Goal: Book appointment/travel/reservation

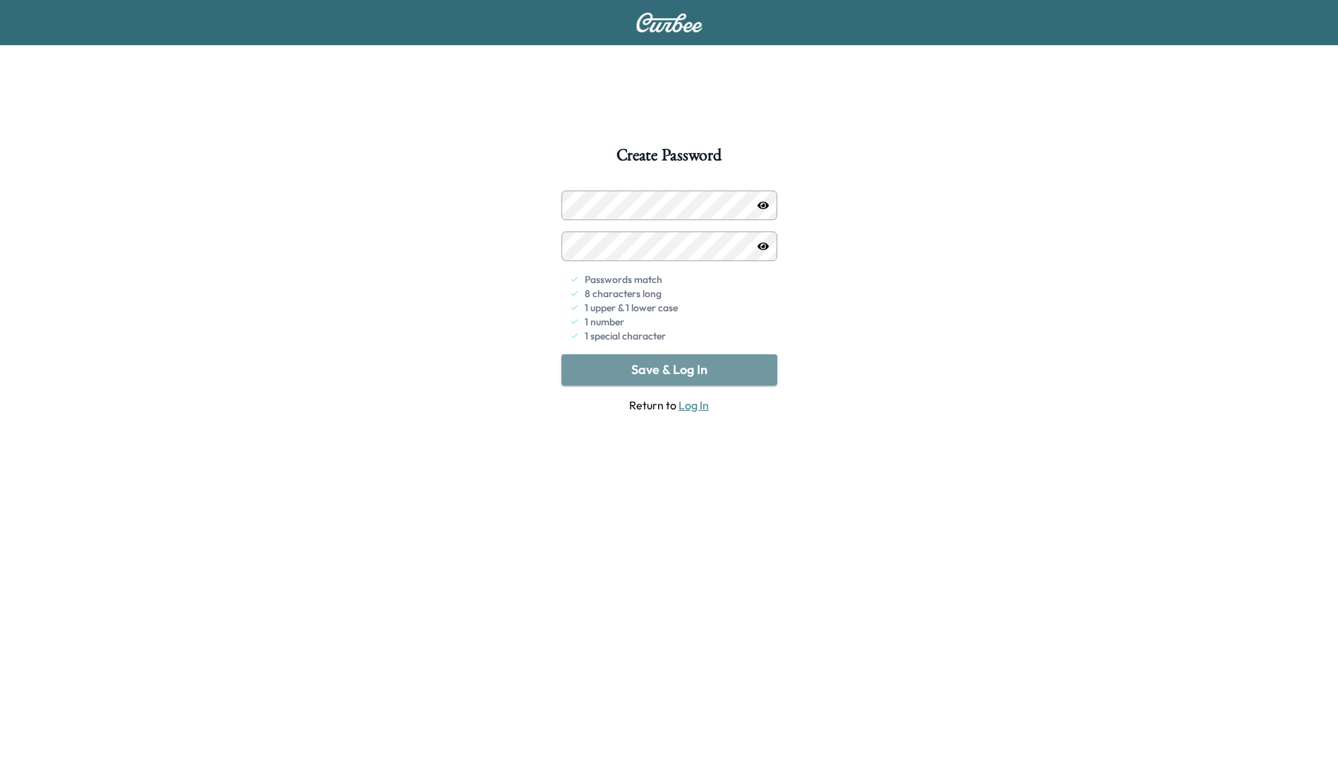
click at [665, 377] on button "Save & Log In" at bounding box center [670, 369] width 216 height 31
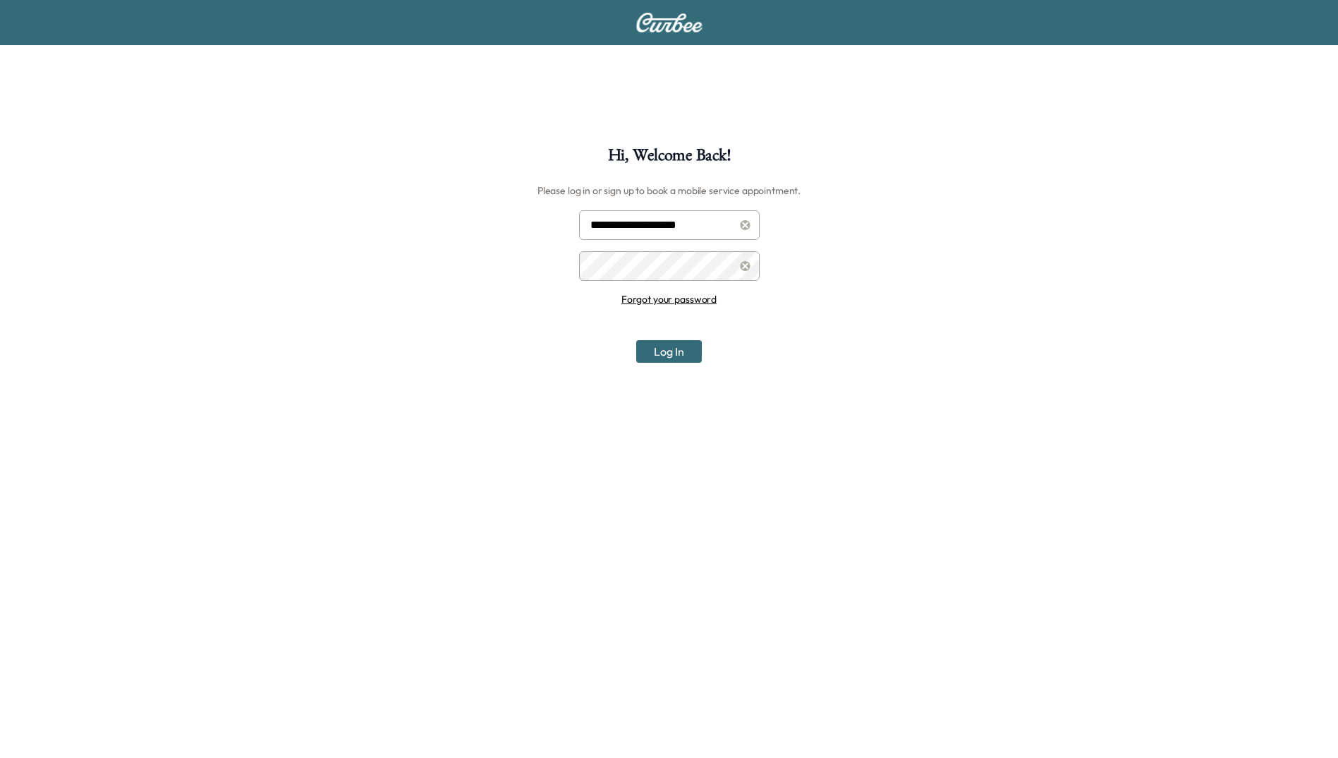
click at [658, 351] on button "Log In" at bounding box center [669, 351] width 66 height 23
click at [636, 340] on button "Log In" at bounding box center [669, 351] width 66 height 23
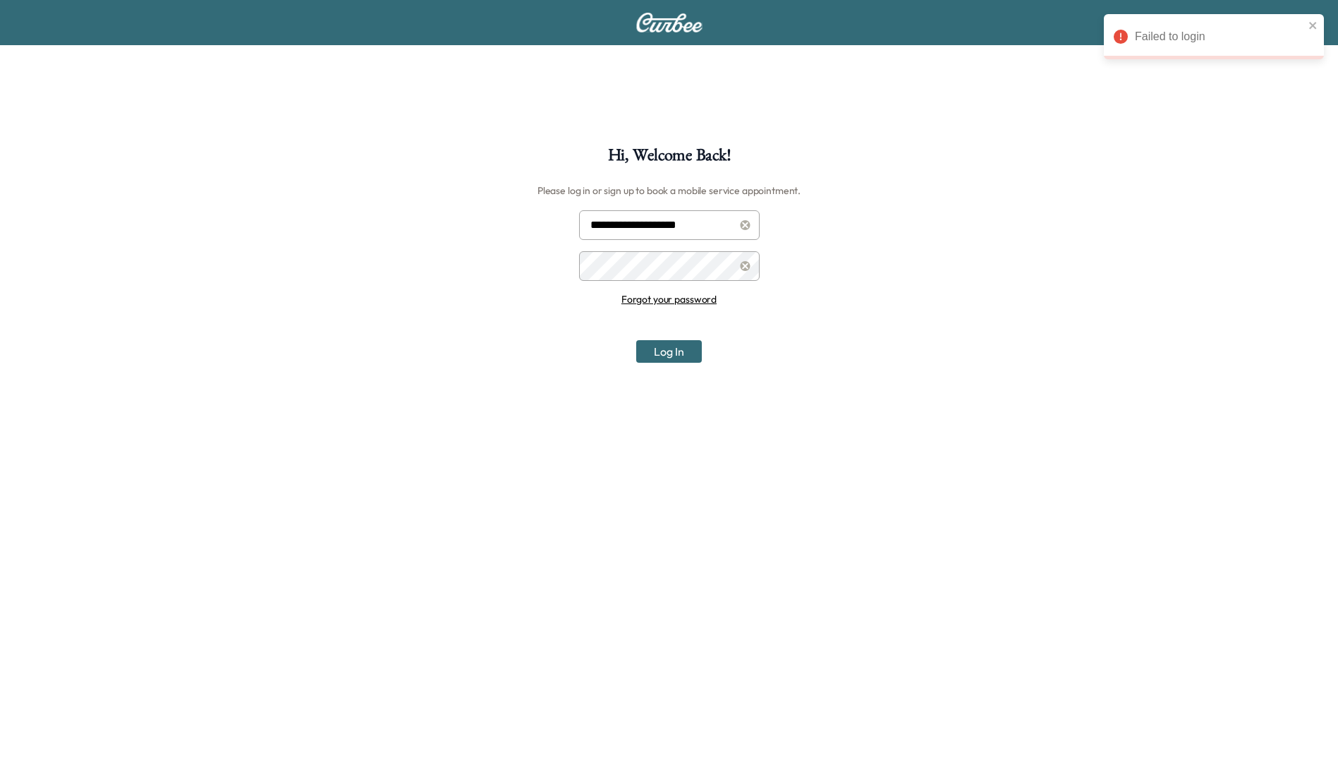
click at [682, 226] on input "**********" at bounding box center [669, 225] width 181 height 30
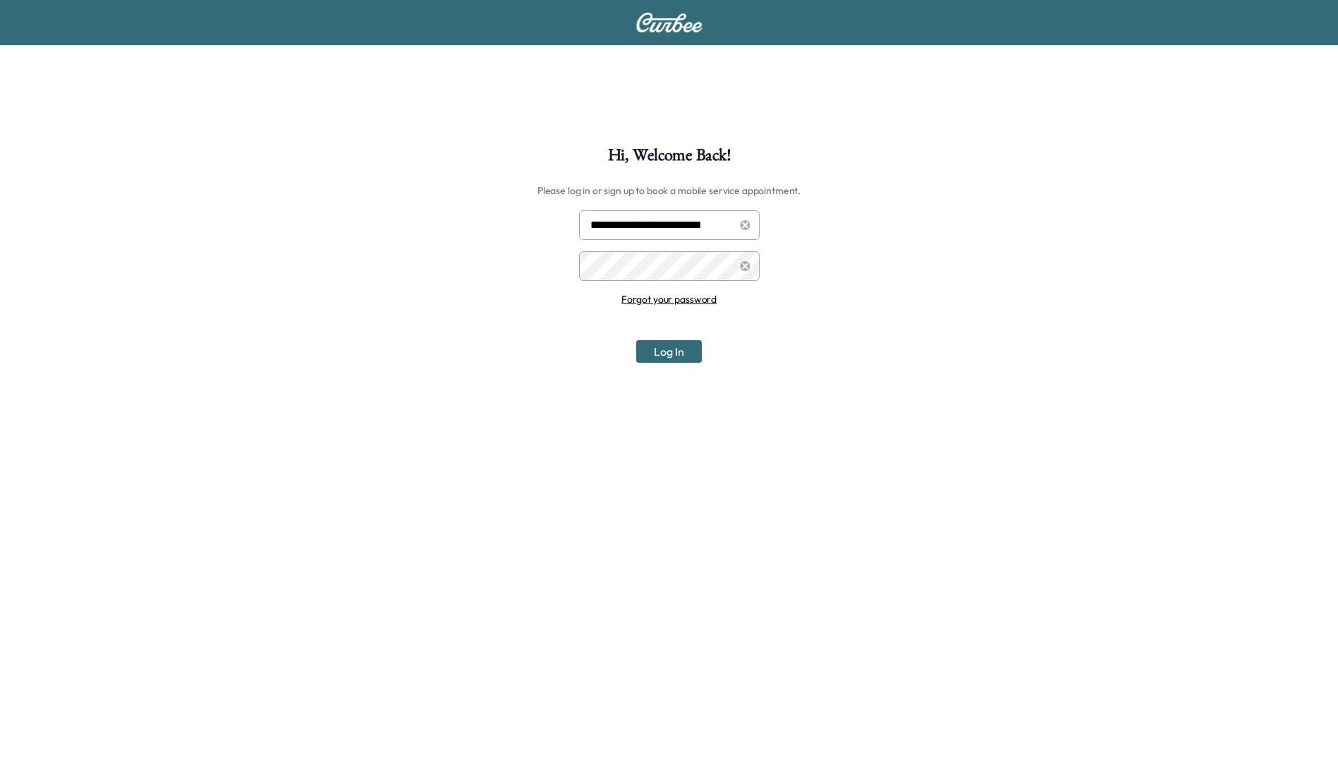
type input "**********"
click at [656, 357] on button "Log In" at bounding box center [669, 351] width 66 height 23
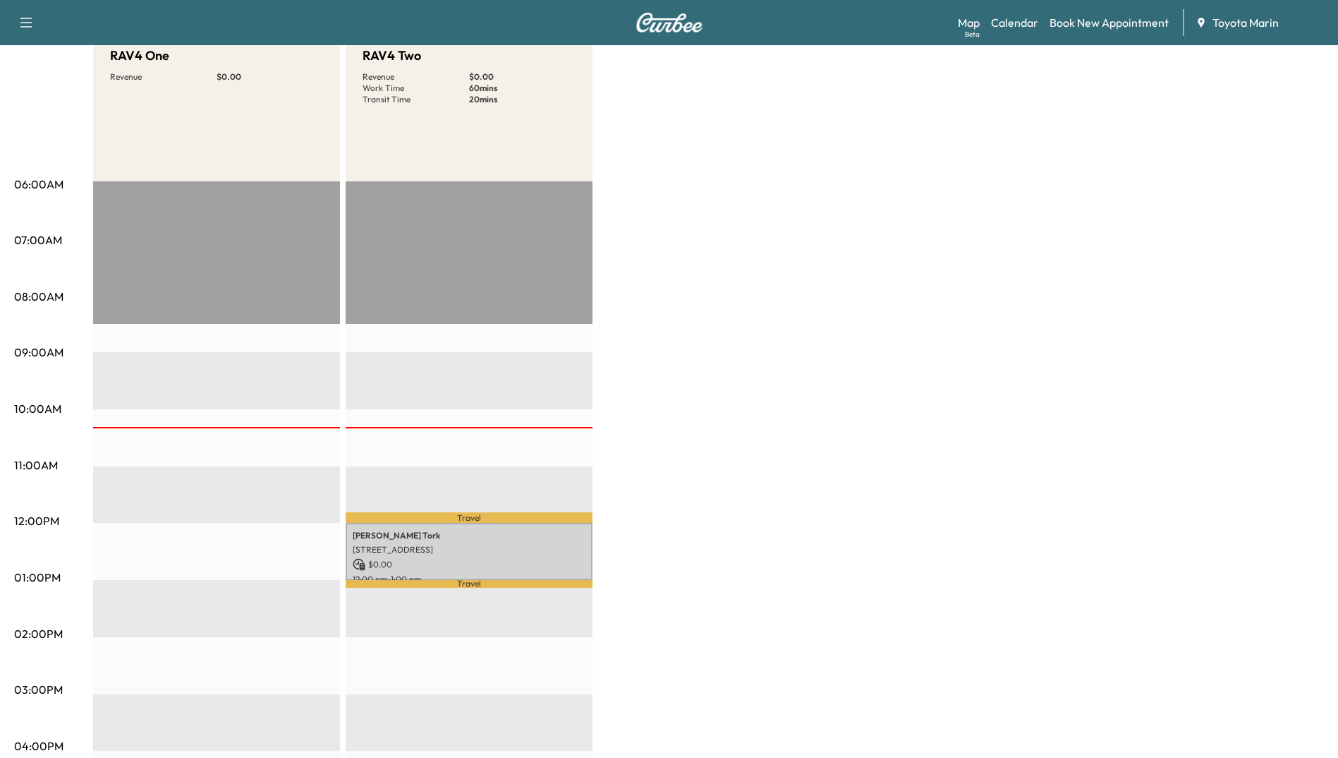
scroll to position [150, 0]
click at [24, 30] on icon "button" at bounding box center [26, 22] width 17 height 17
click at [792, 249] on div "RAV4 One Revenue $ 0.00 EST Start RAV4 Two Revenue $ 0.00 Work Time 60 mins Tra…" at bounding box center [708, 563] width 1231 height 1058
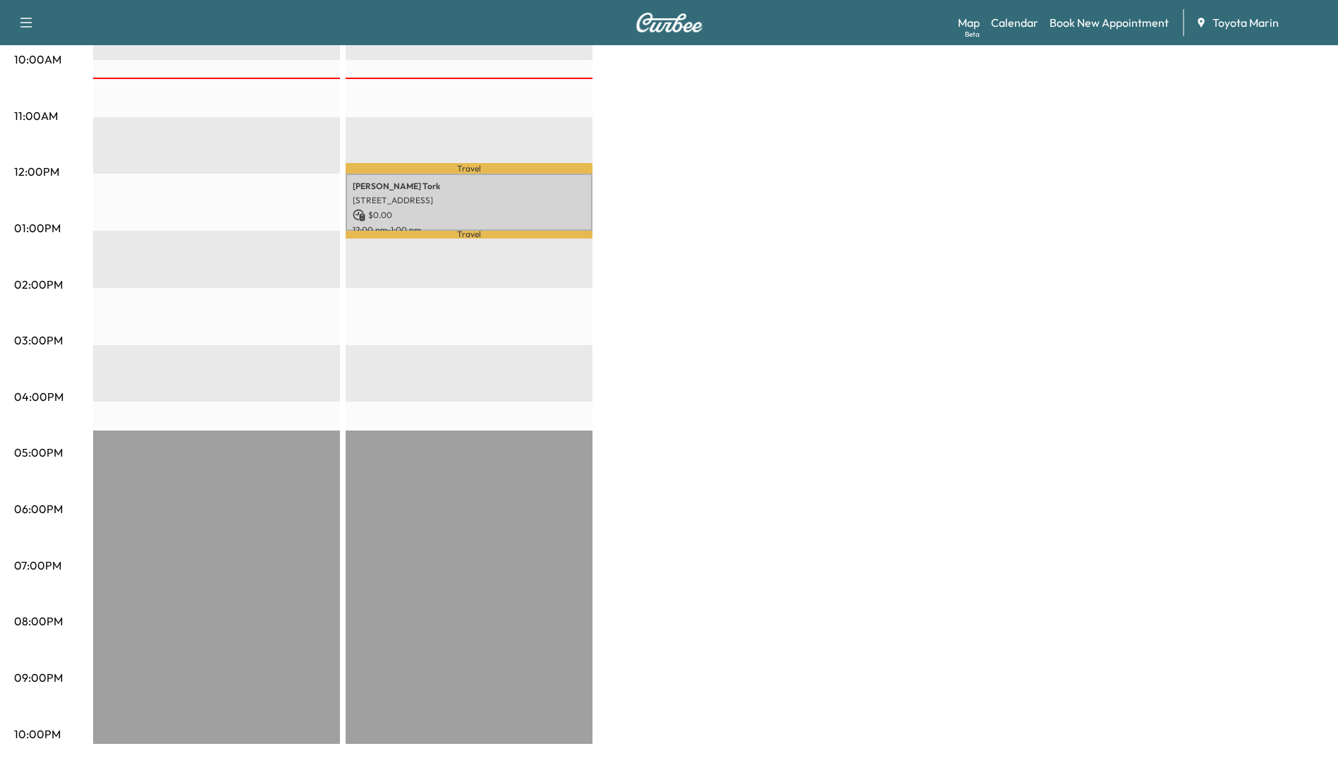
scroll to position [0, 0]
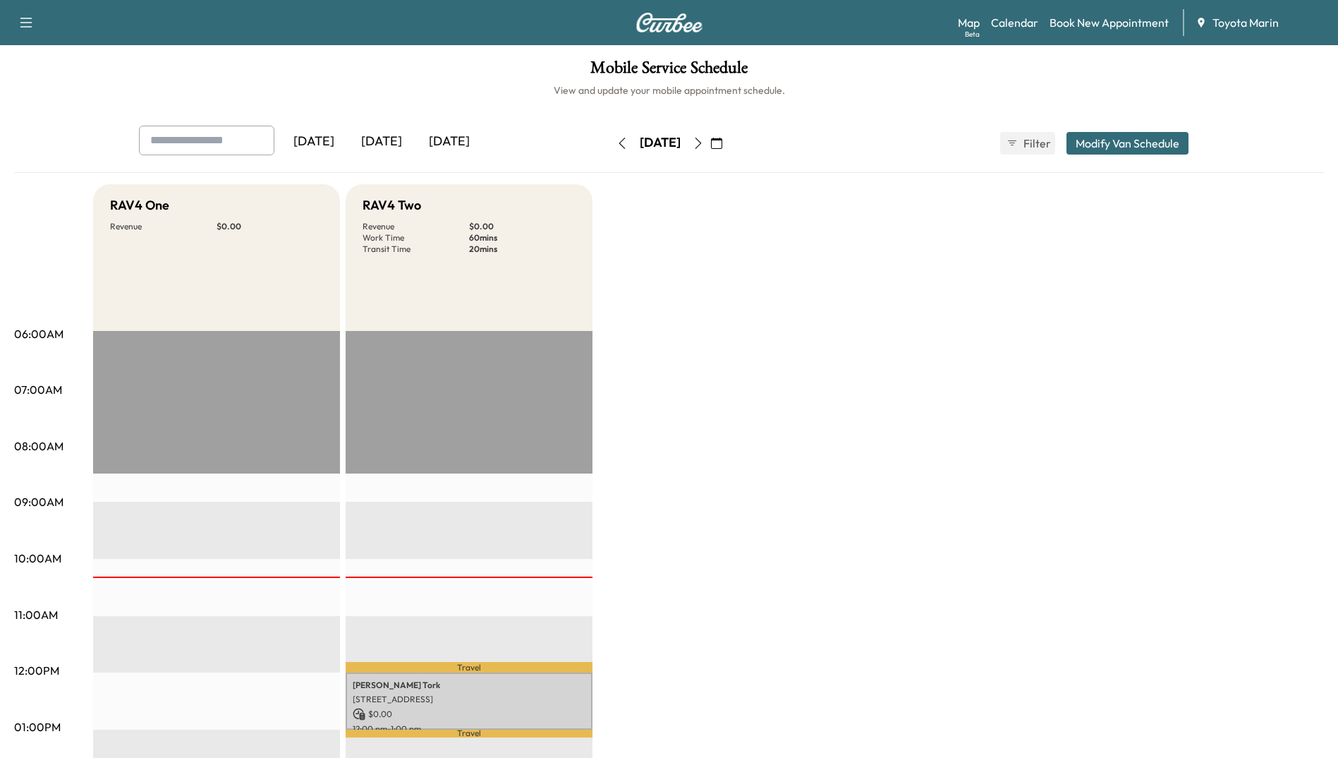
click at [701, 139] on icon "button" at bounding box center [698, 143] width 6 height 11
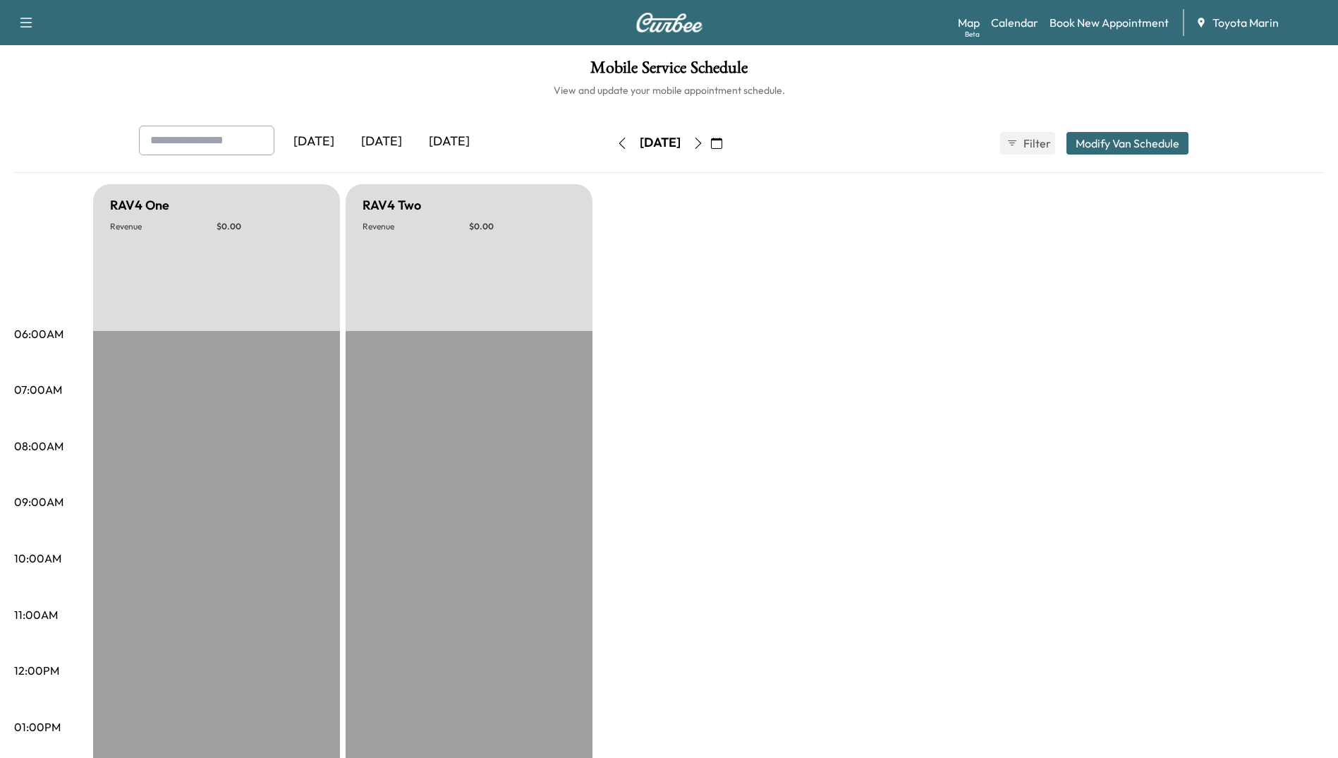
click at [704, 141] on icon "button" at bounding box center [698, 143] width 11 height 11
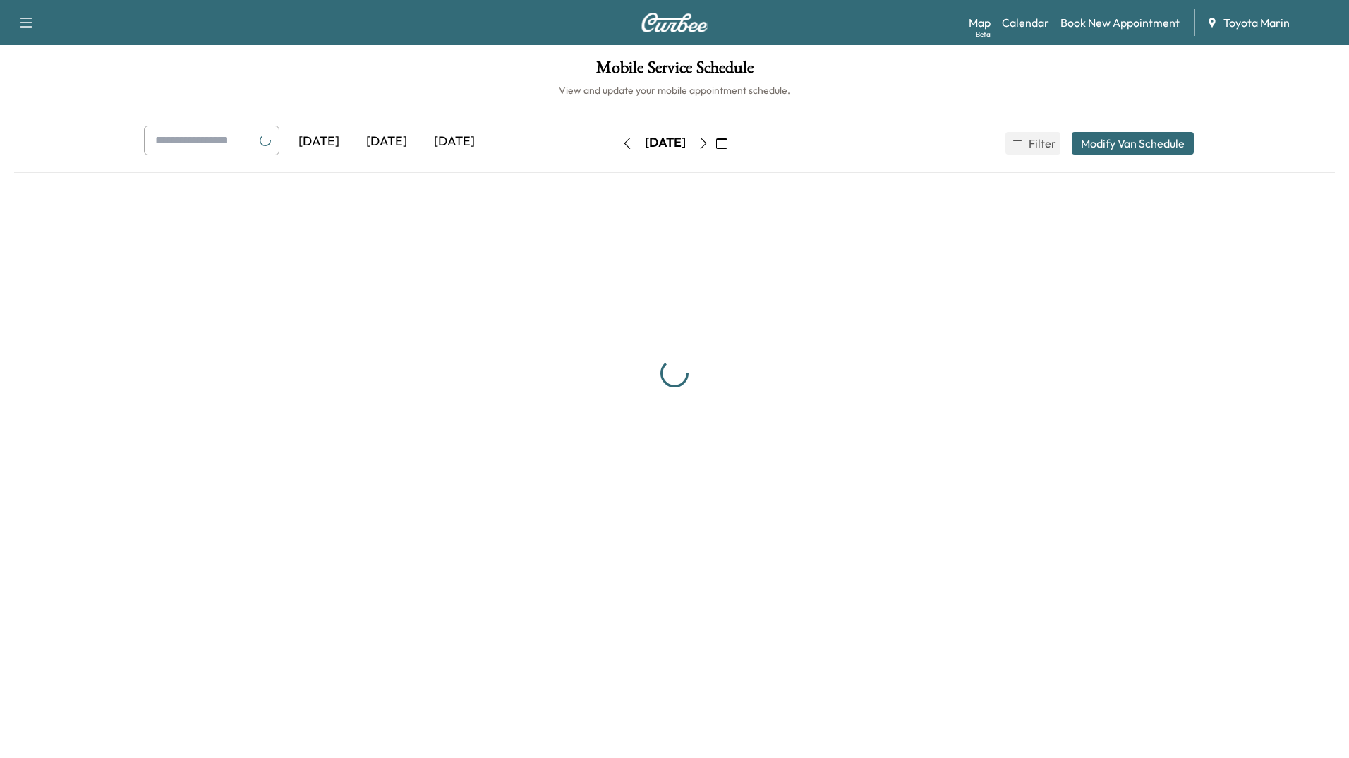
click at [709, 141] on icon "button" at bounding box center [703, 143] width 11 height 11
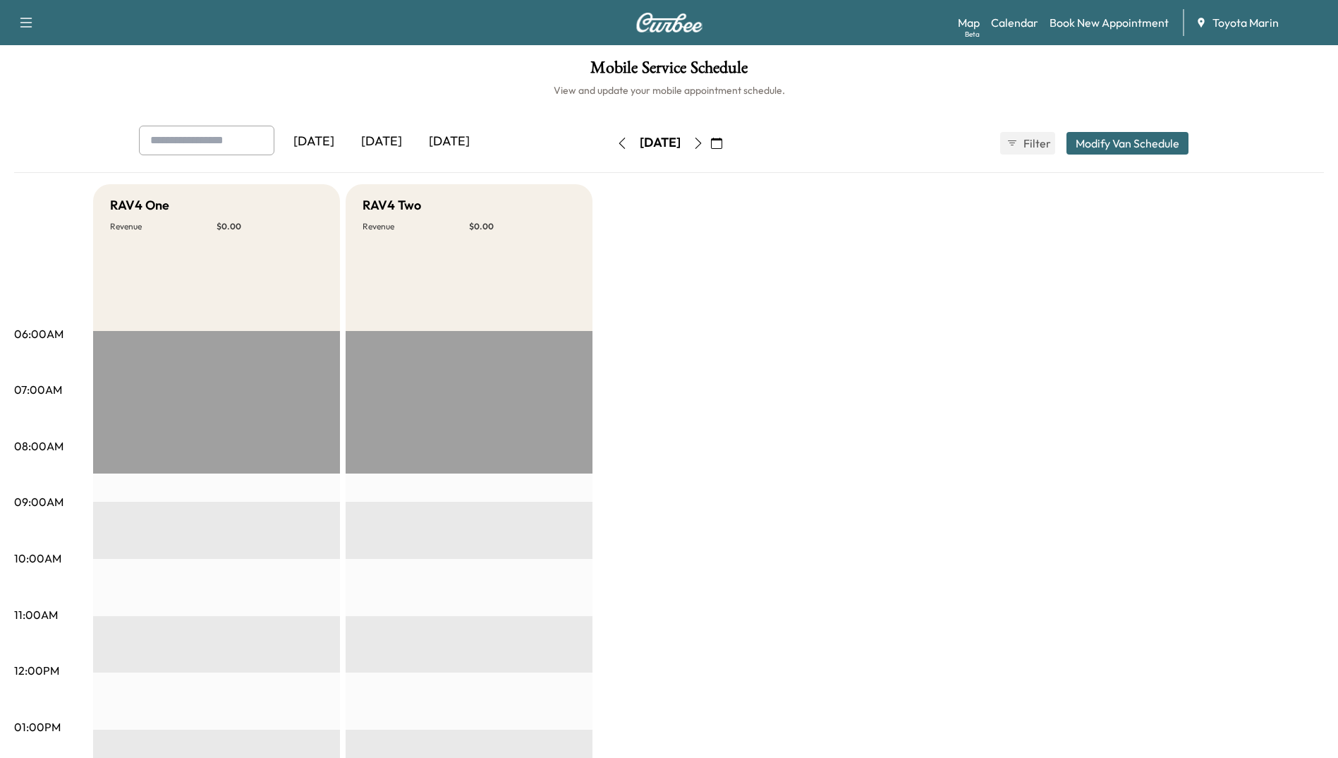
click at [610, 136] on button "button" at bounding box center [622, 143] width 24 height 23
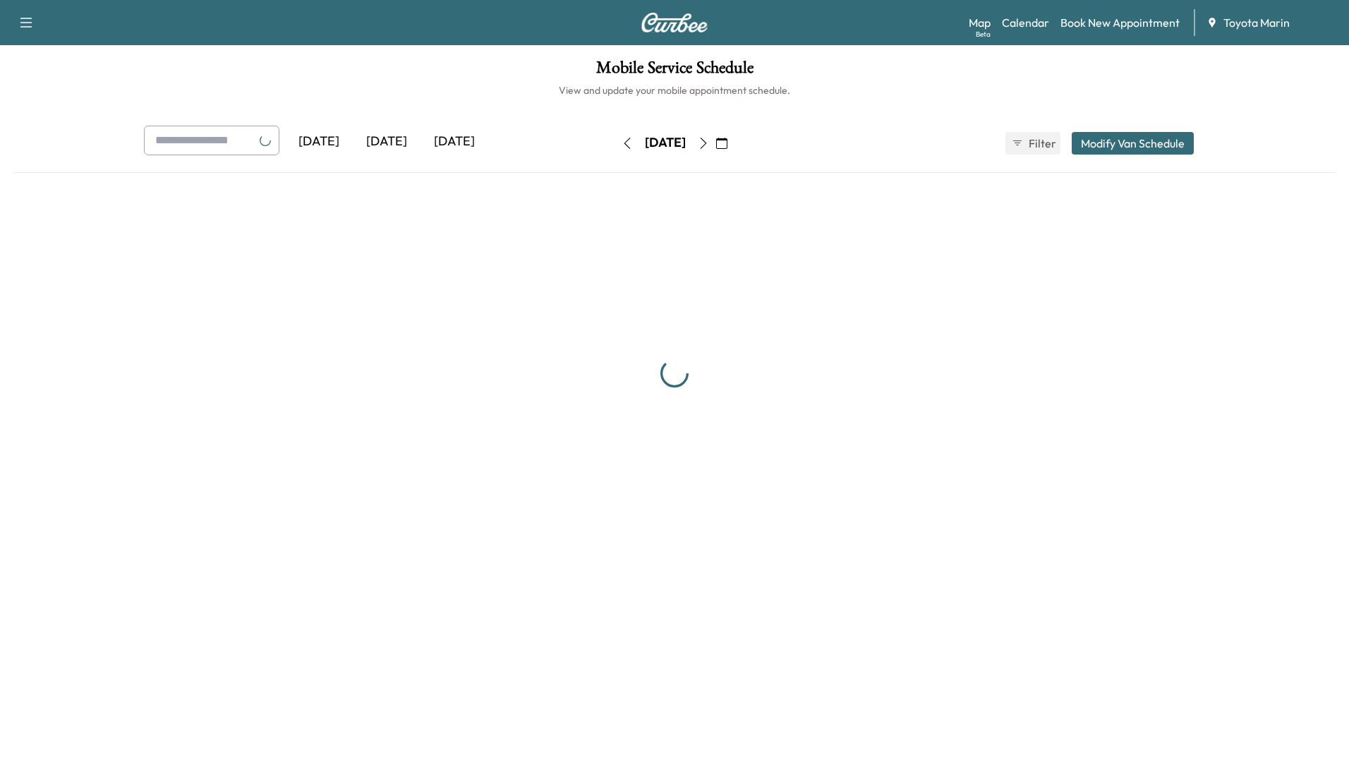
click at [615, 136] on button "button" at bounding box center [627, 143] width 24 height 23
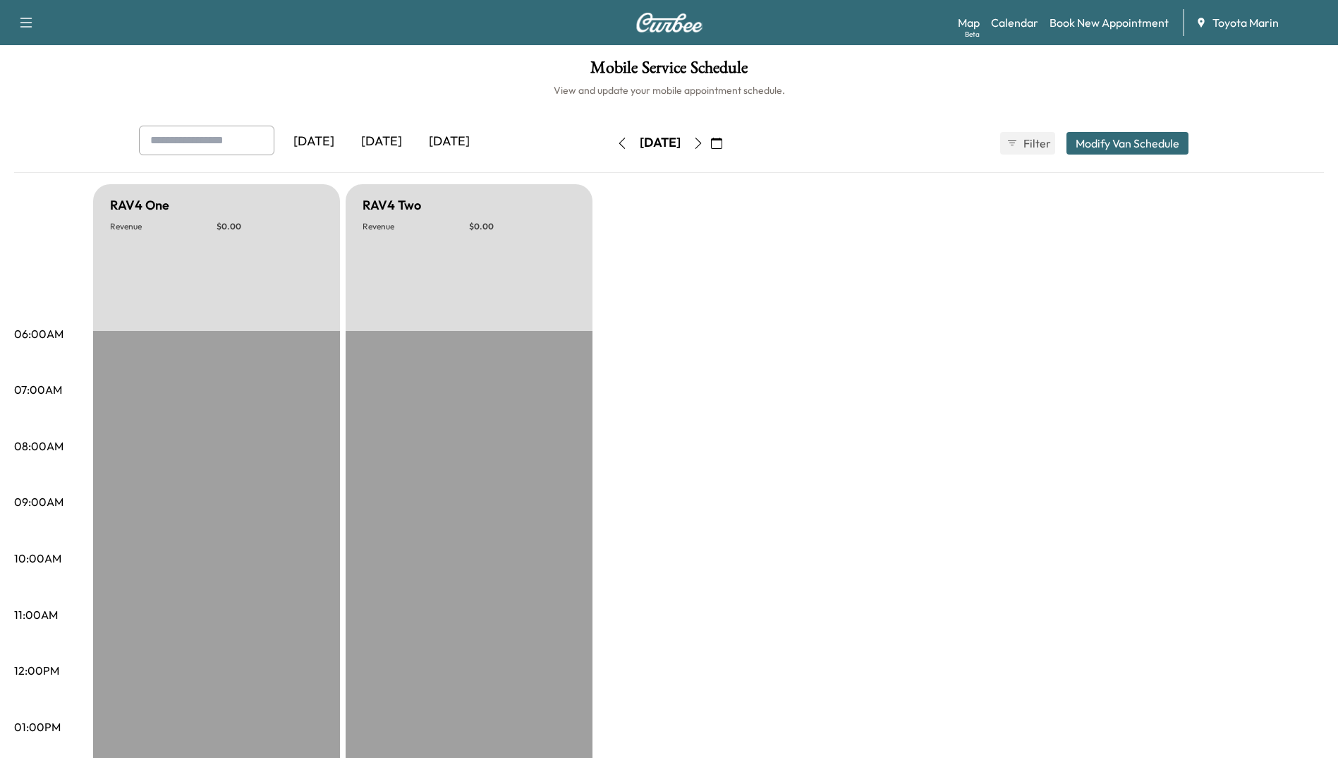
click at [610, 136] on button "button" at bounding box center [622, 143] width 24 height 23
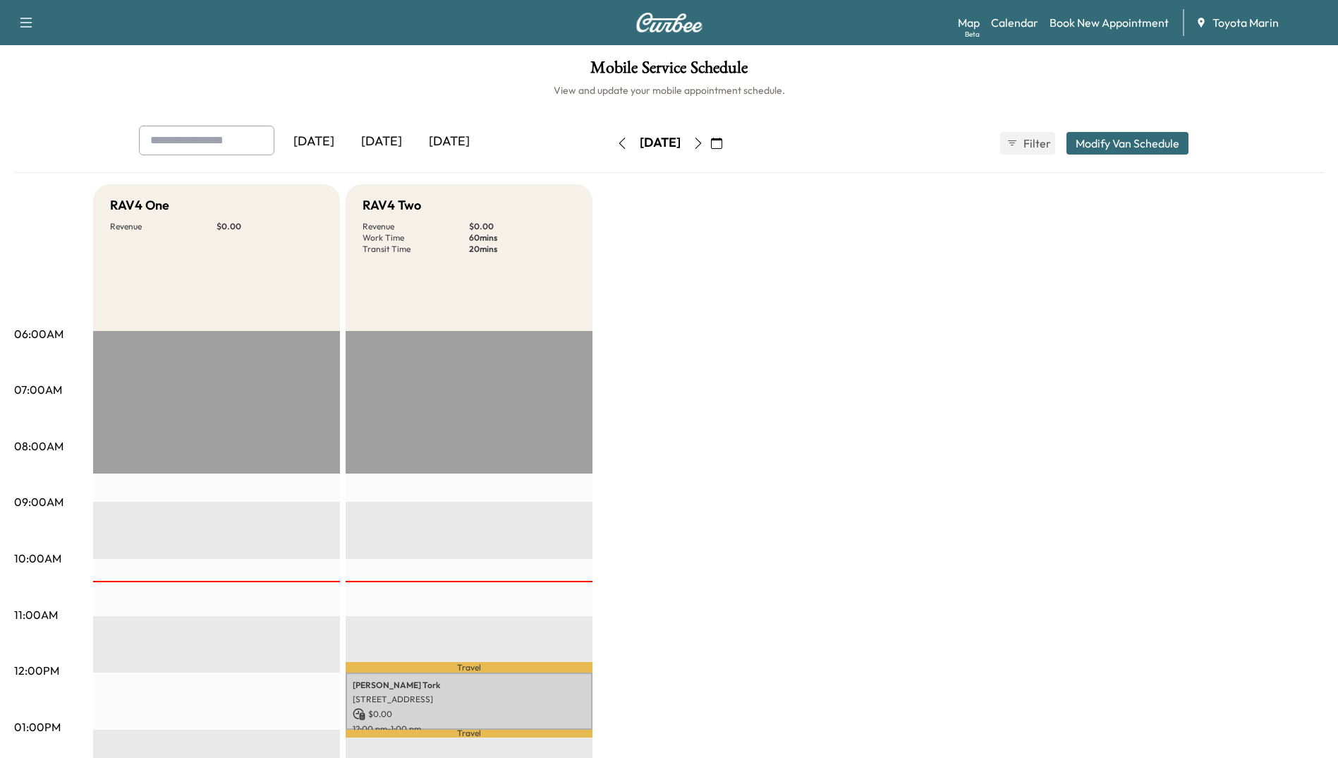
click at [507, 694] on p "[STREET_ADDRESS]" at bounding box center [469, 699] width 233 height 11
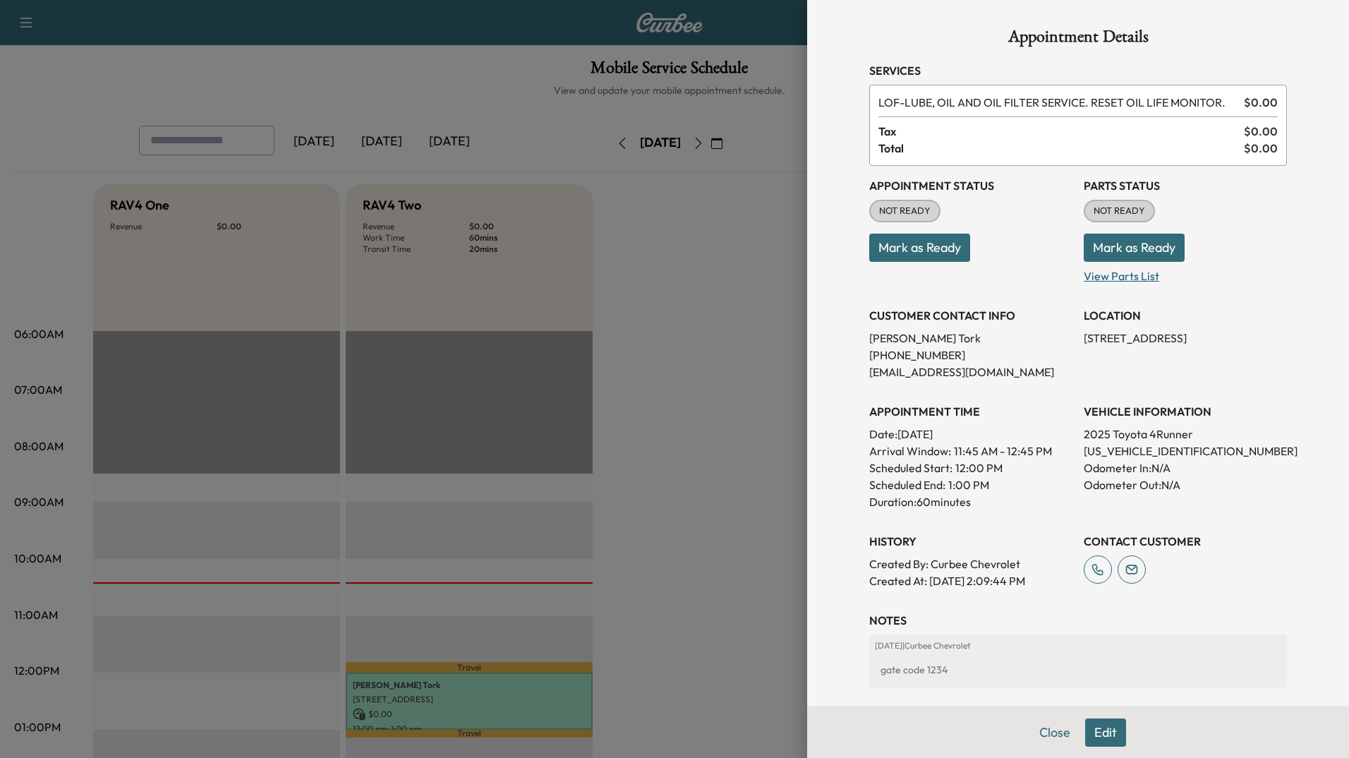
click at [1101, 276] on p "View Parts List" at bounding box center [1185, 273] width 203 height 23
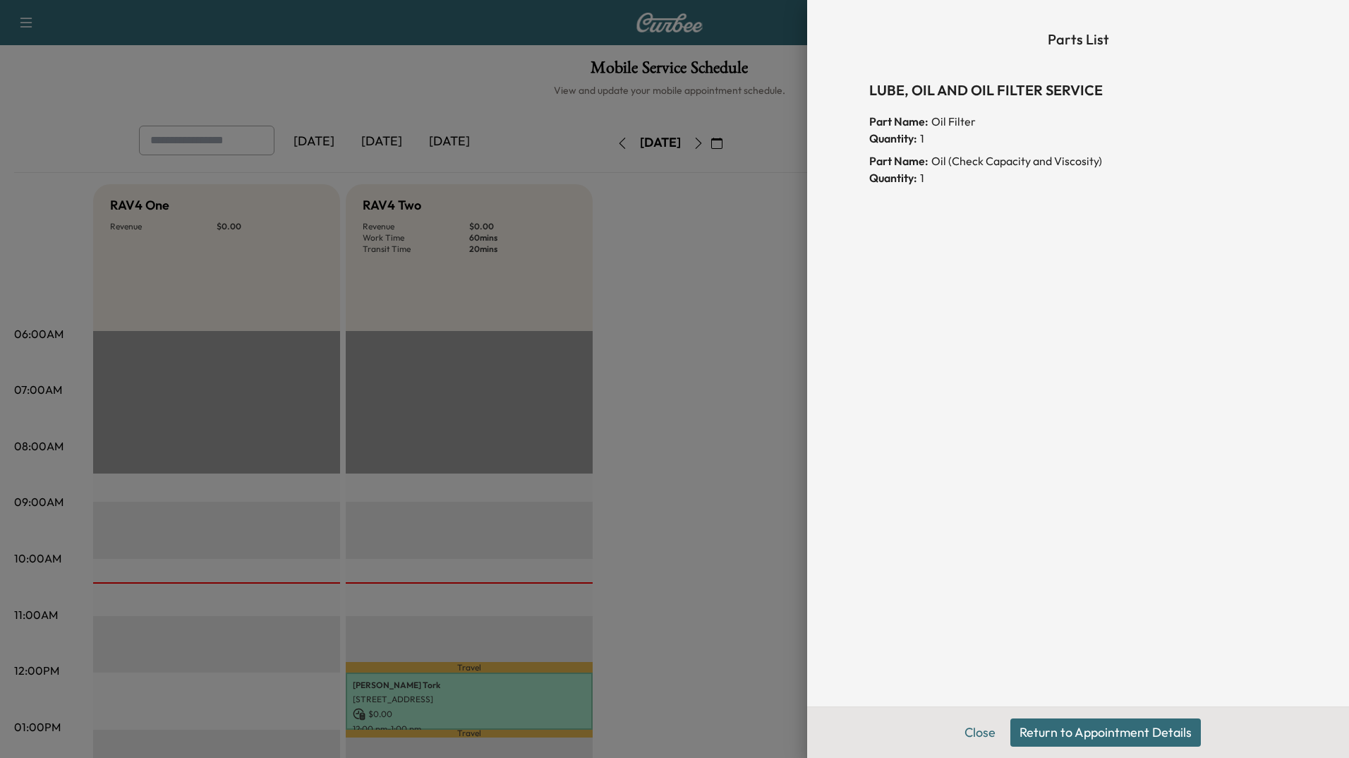
click at [1029, 738] on button "Return to Appointment Details" at bounding box center [1105, 732] width 190 height 28
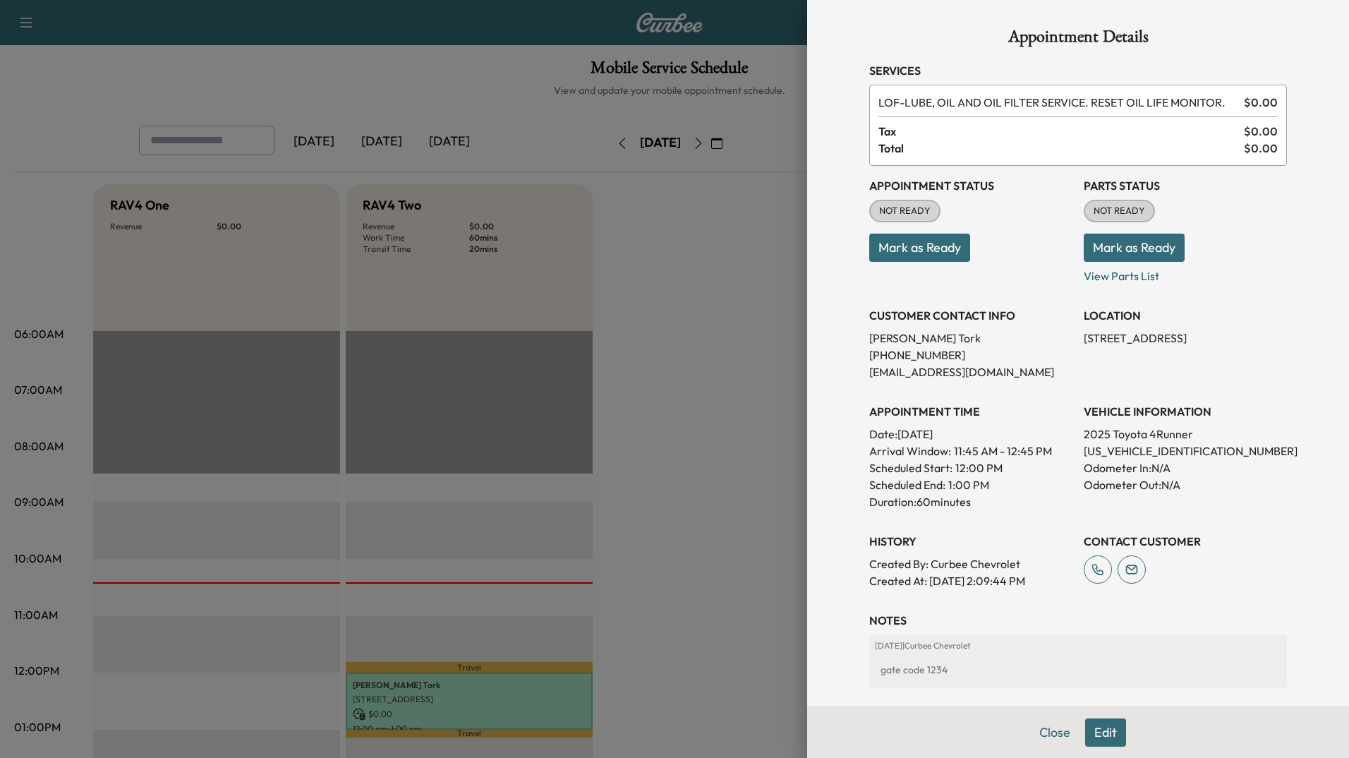
click at [759, 620] on div at bounding box center [674, 379] width 1349 height 758
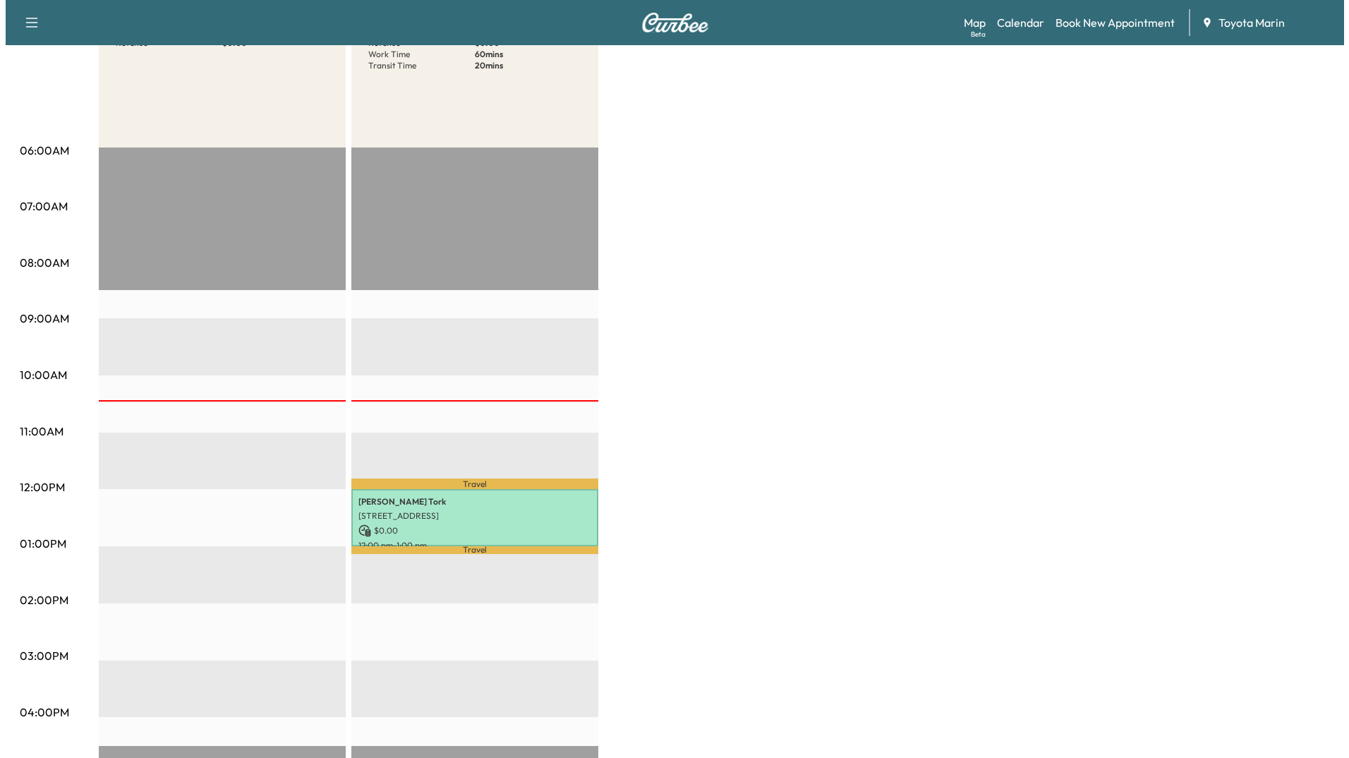
scroll to position [499, 0]
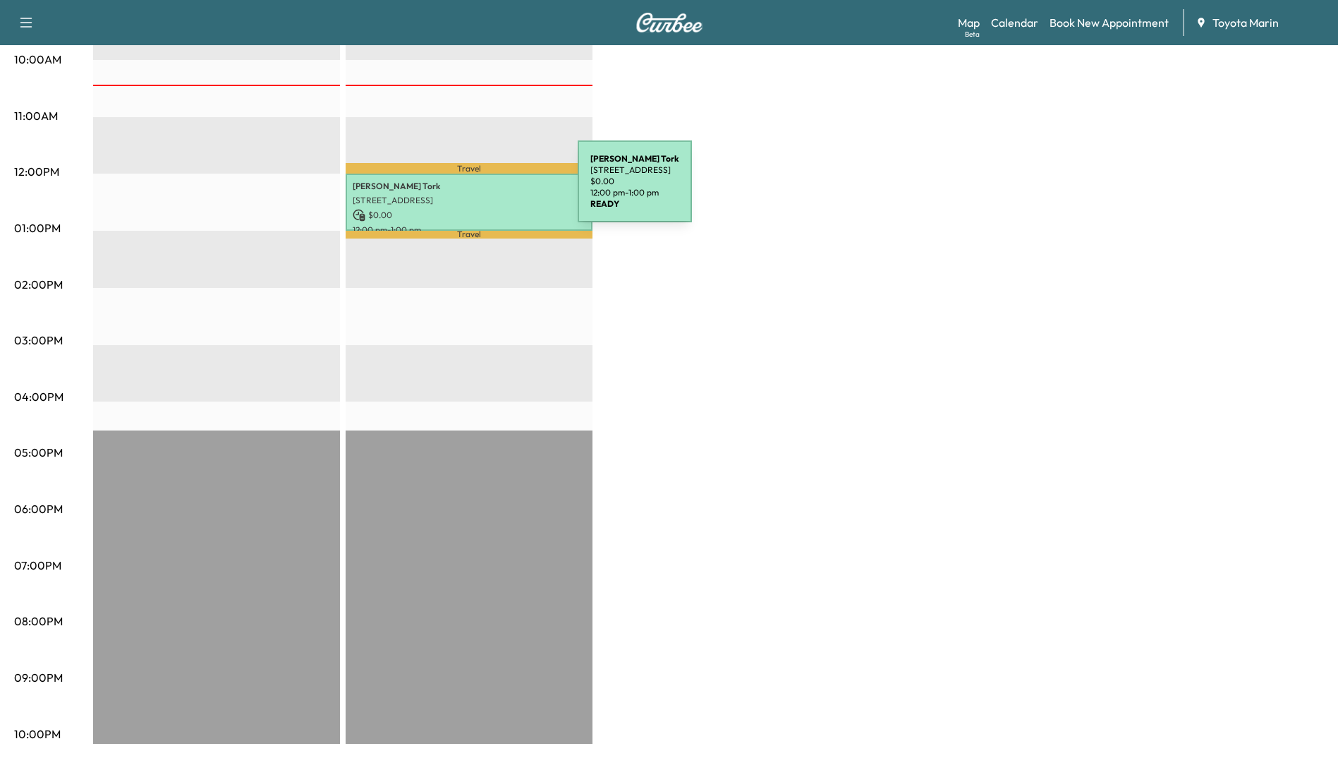
click at [472, 190] on div "[PERSON_NAME] [STREET_ADDRESS][PERSON_NAME] $ 0.00 12:00 pm - 1:00 pm" at bounding box center [469, 202] width 247 height 57
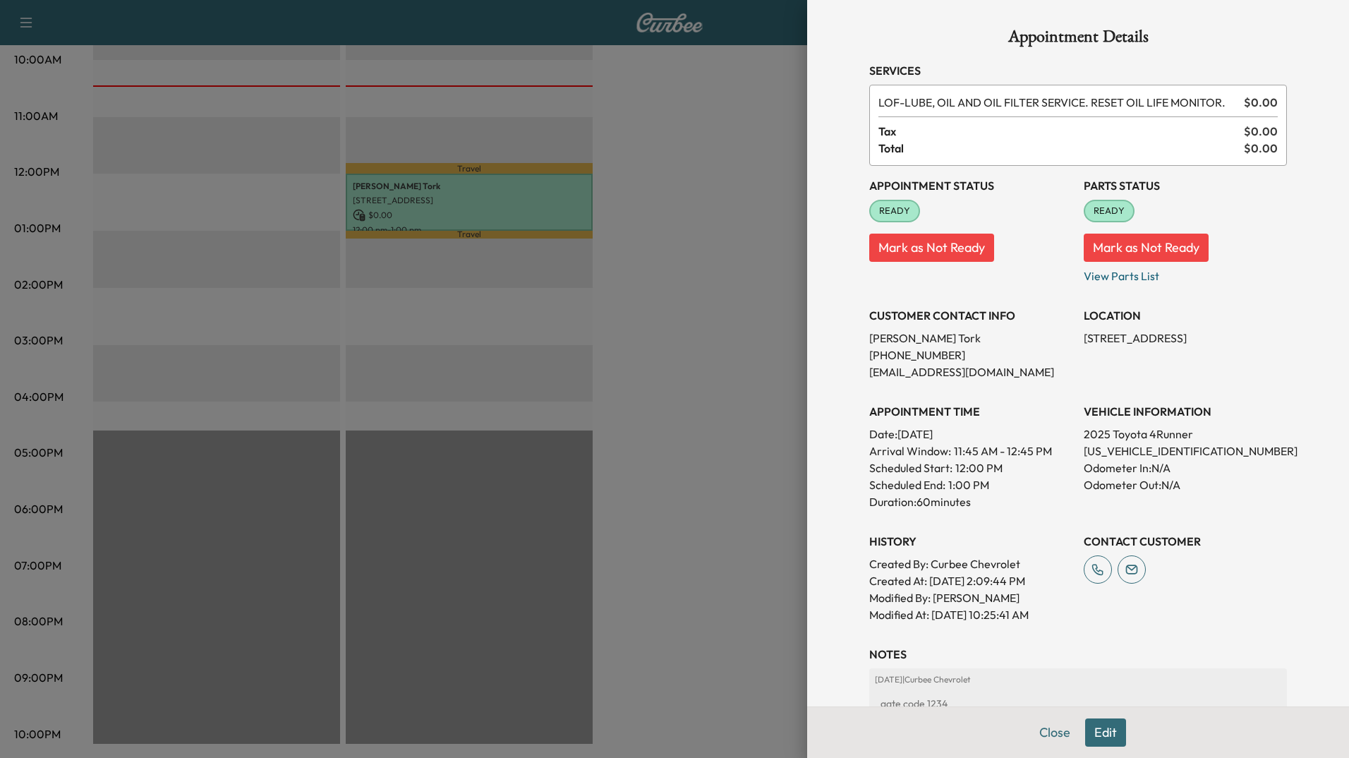
scroll to position [176, 0]
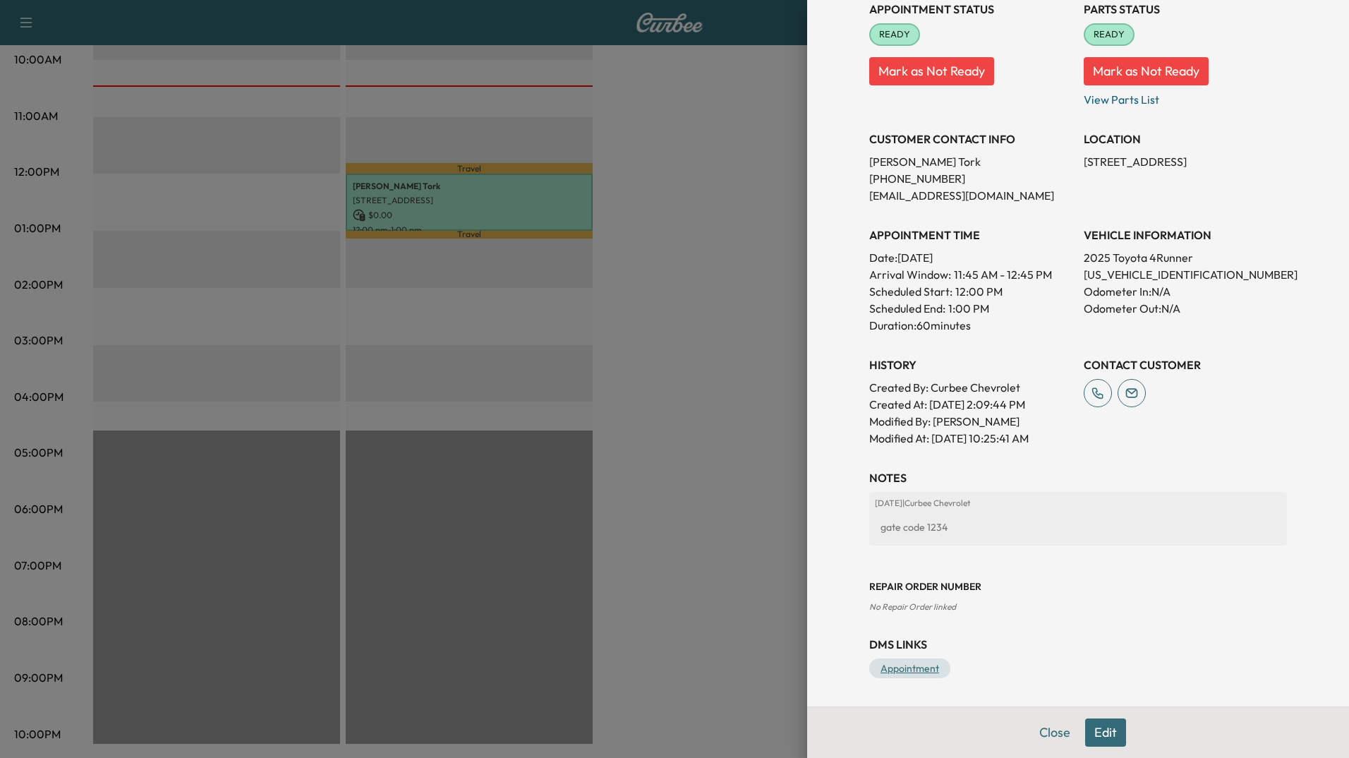
click at [900, 665] on link "Appointment" at bounding box center [909, 668] width 81 height 20
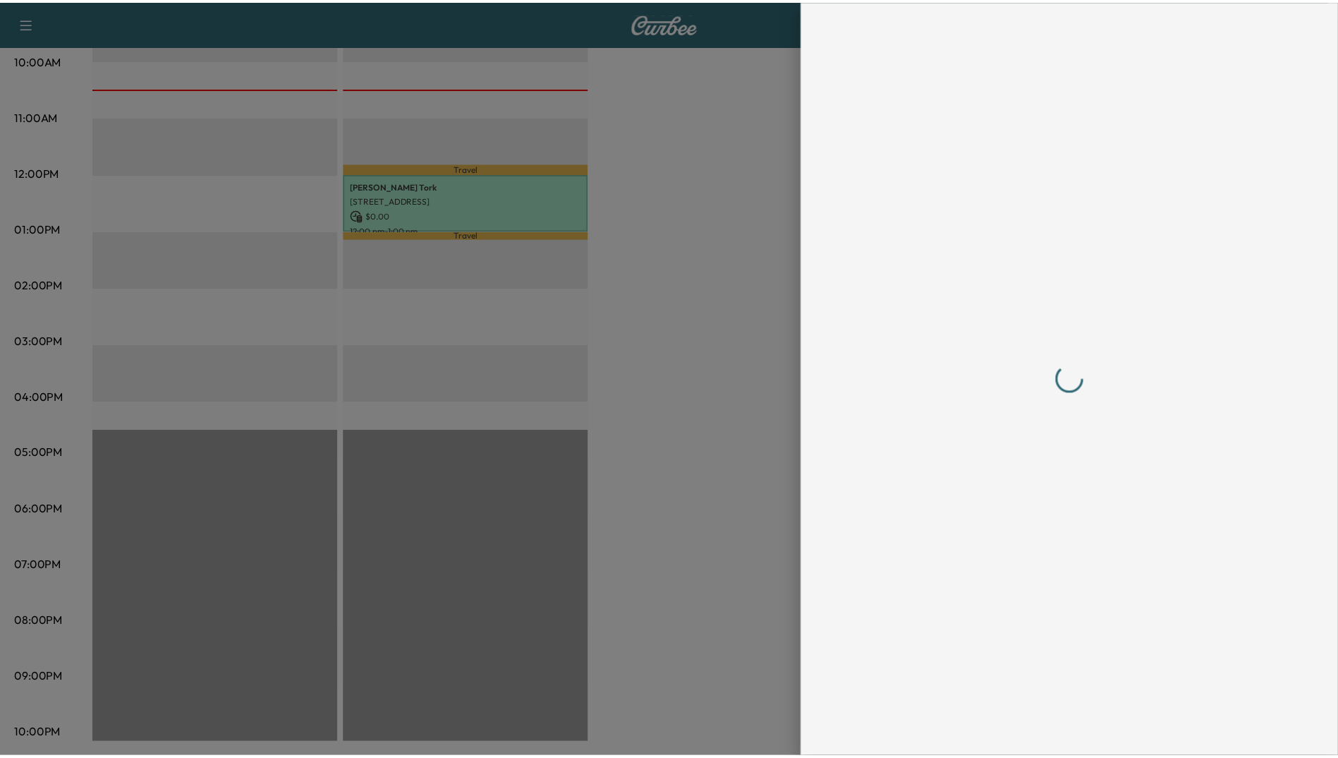
scroll to position [0, 0]
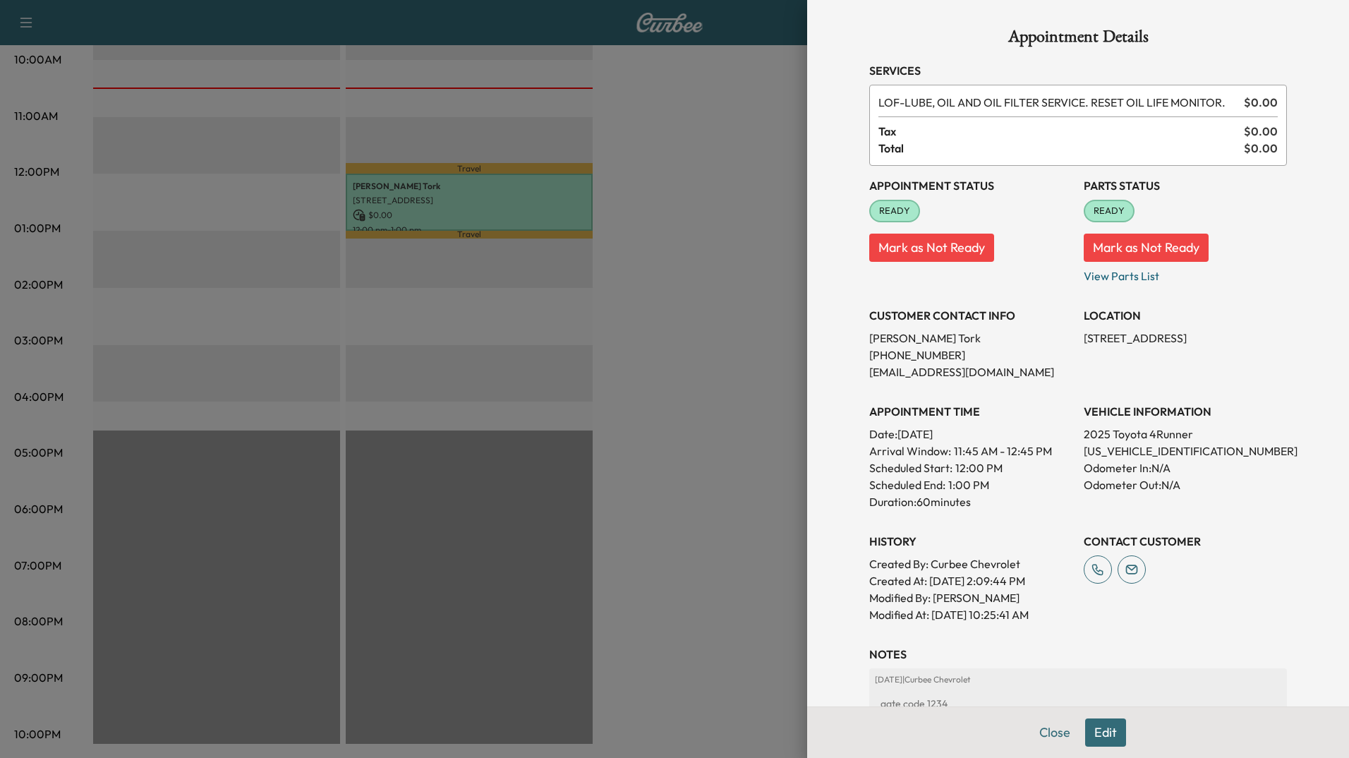
click at [711, 213] on div at bounding box center [674, 379] width 1349 height 758
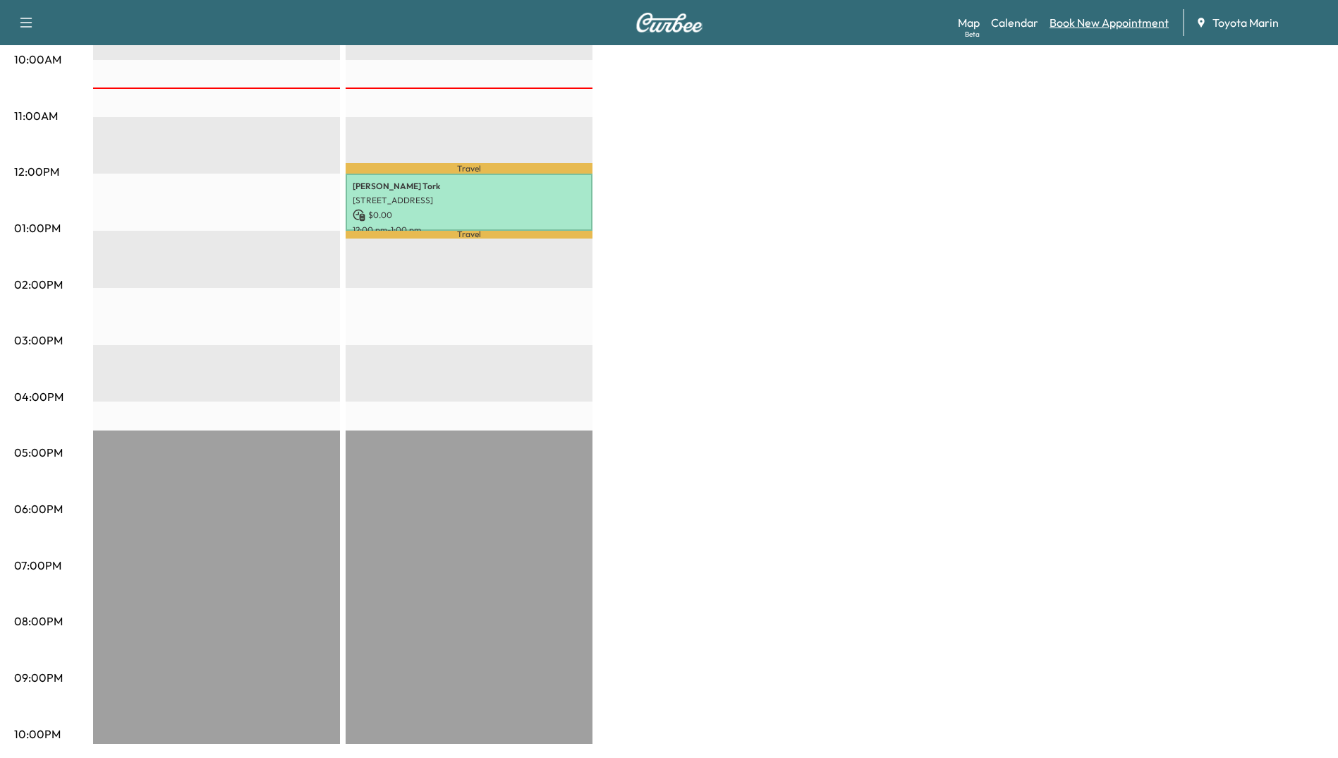
click at [1118, 16] on link "Book New Appointment" at bounding box center [1109, 22] width 119 height 17
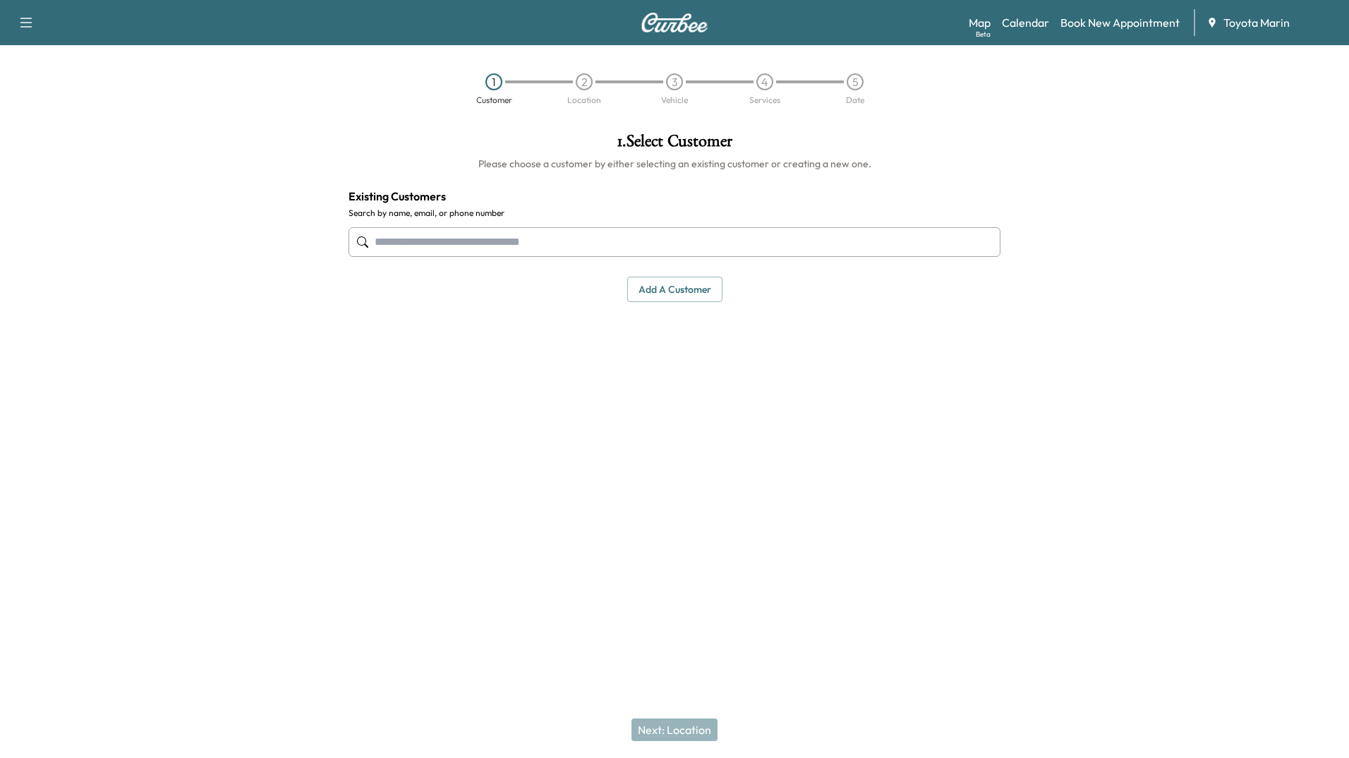
click at [614, 244] on input "text" at bounding box center [675, 242] width 652 height 30
click at [592, 246] on input "**********" at bounding box center [675, 242] width 652 height 30
type input "*"
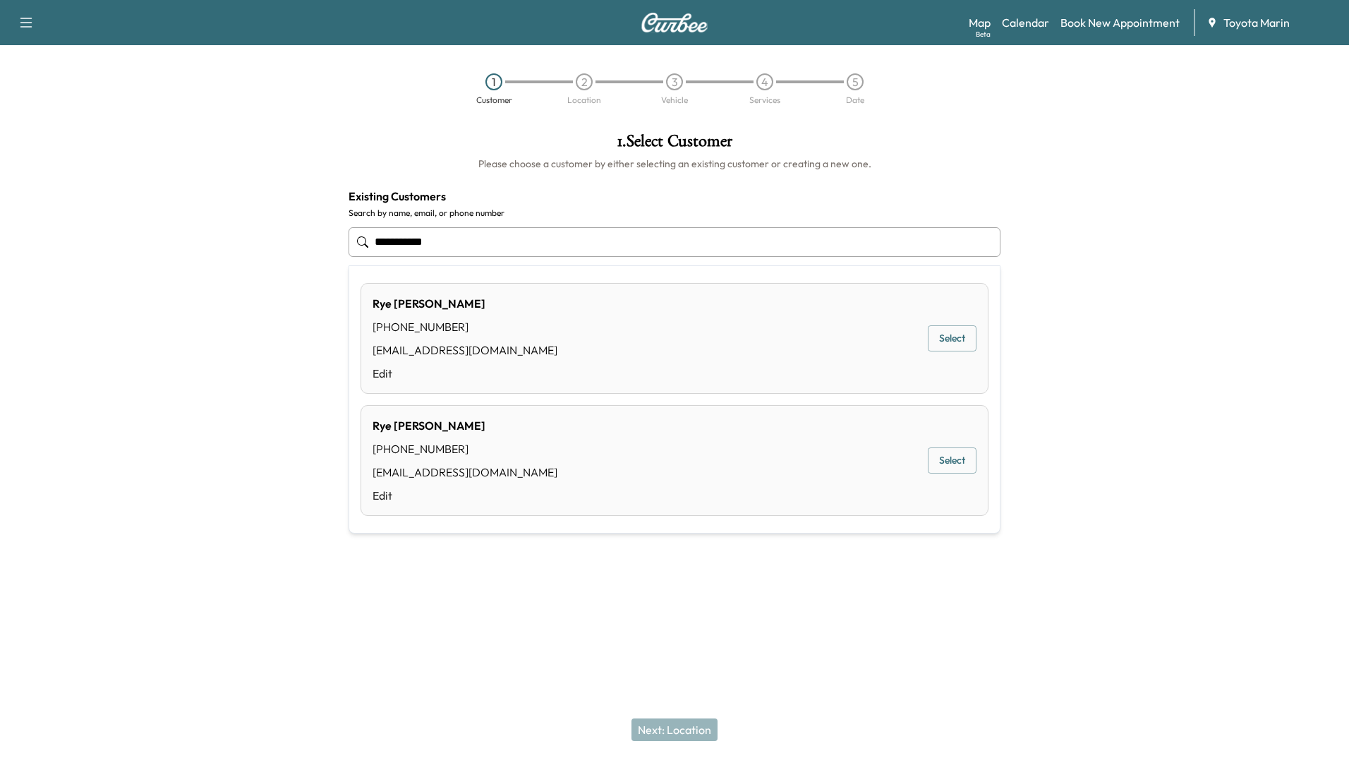
click at [457, 431] on div "Rye [PERSON_NAME]" at bounding box center [465, 425] width 185 height 17
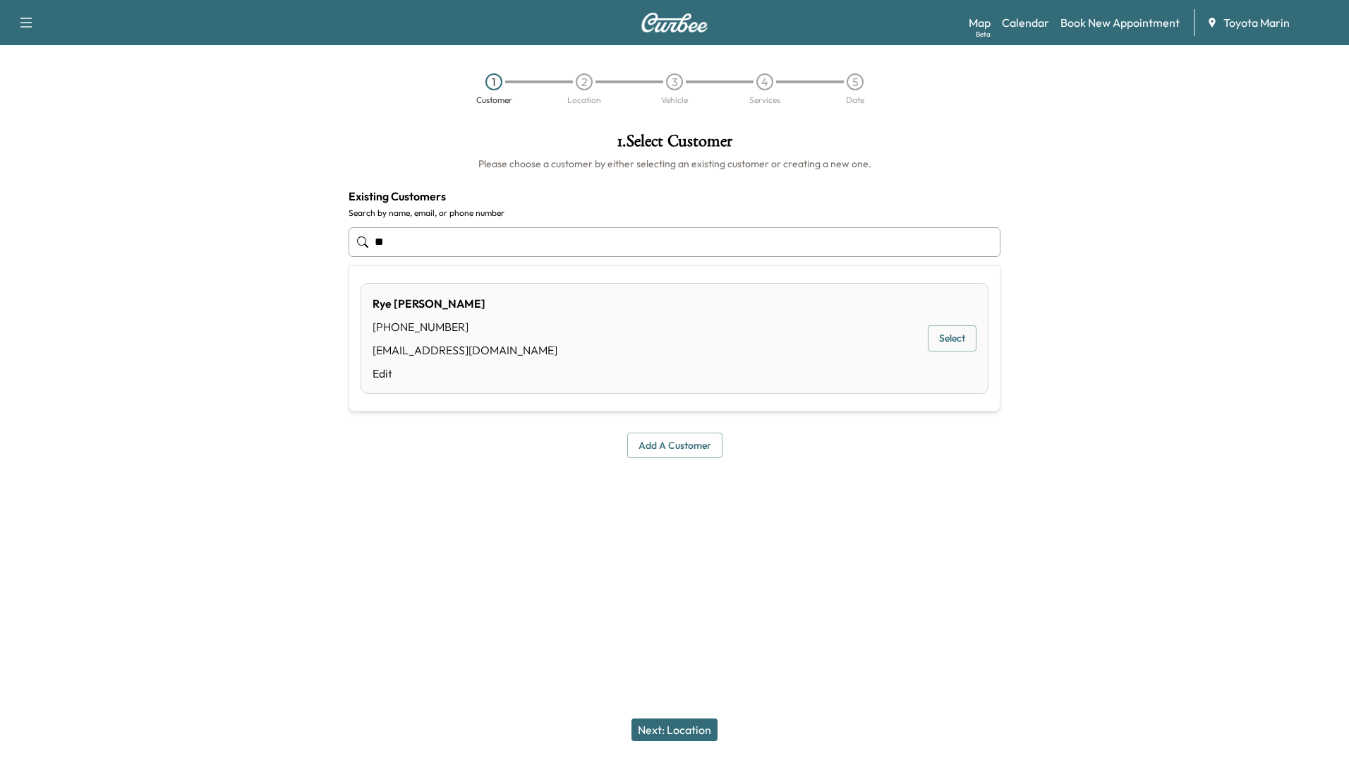
type input "*"
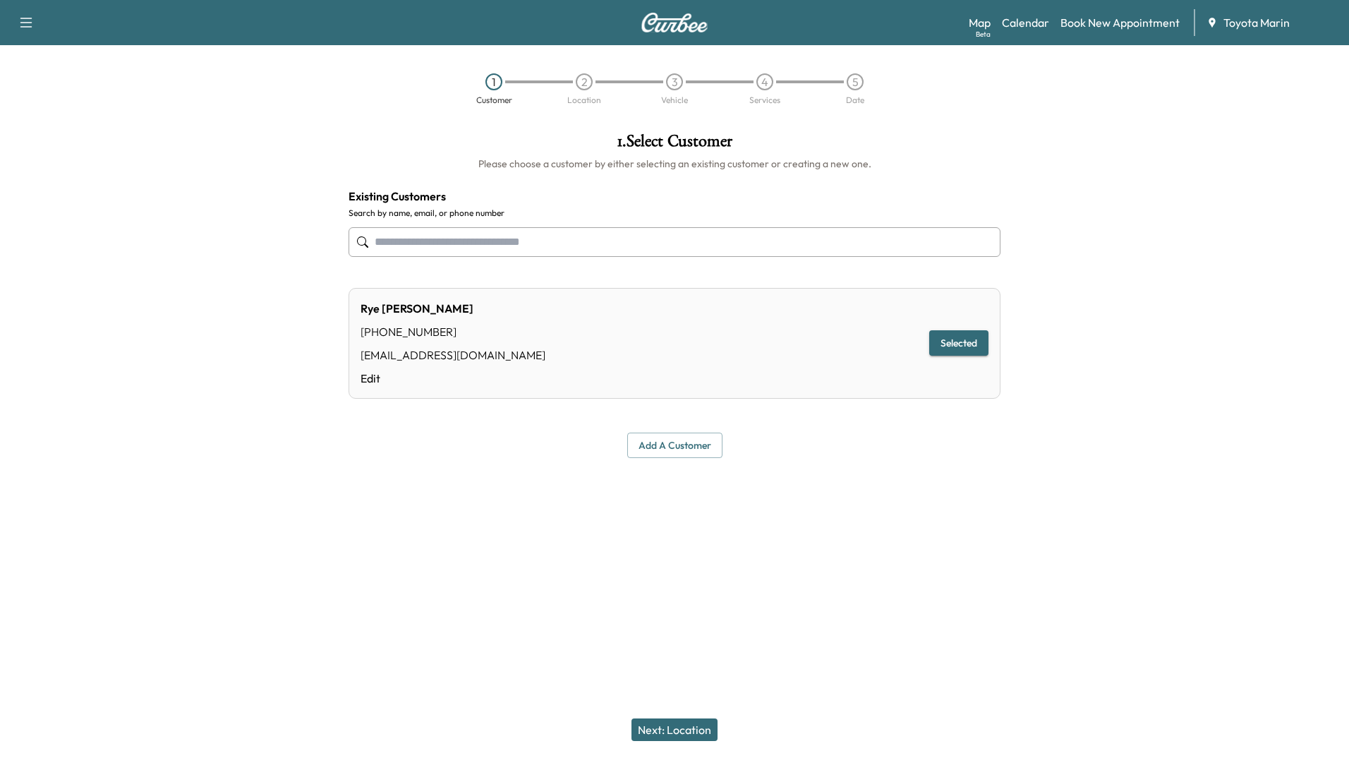
click at [454, 254] on input "text" at bounding box center [675, 242] width 652 height 30
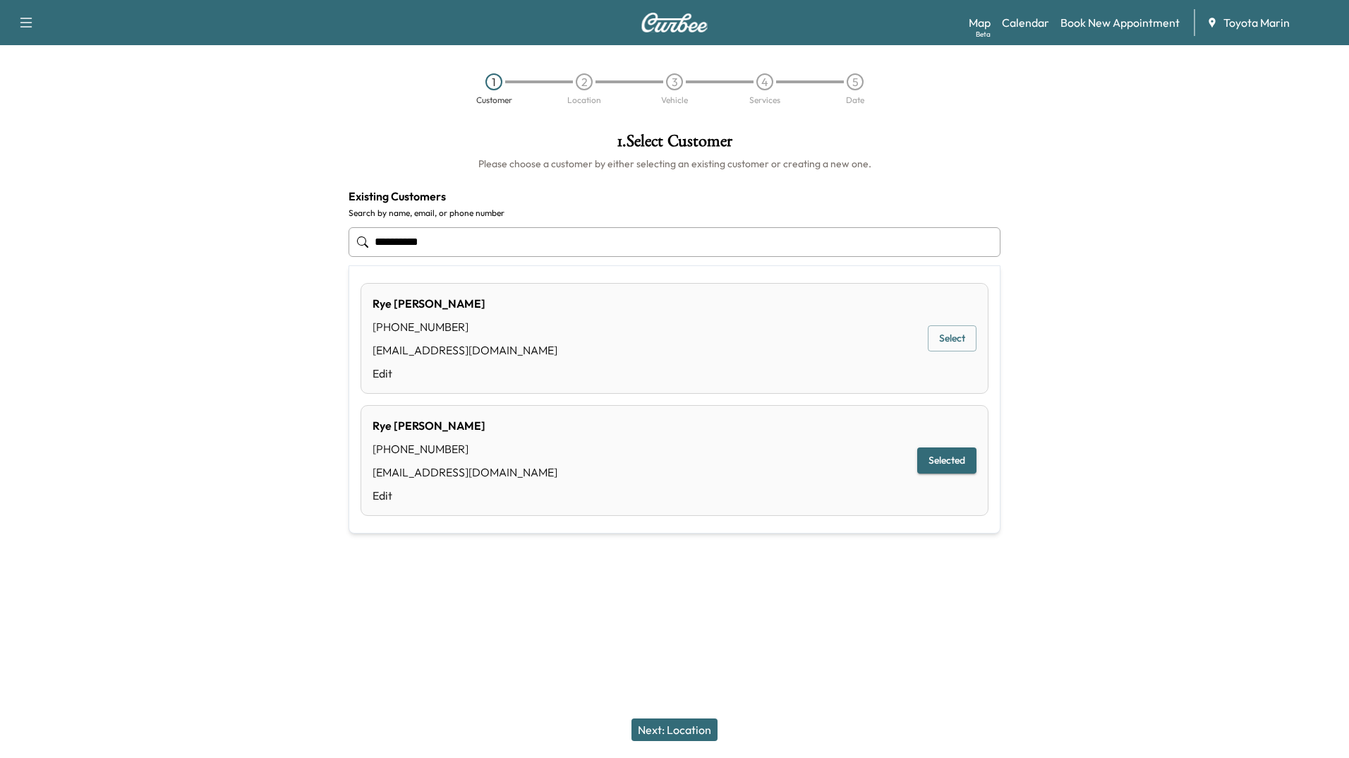
type input "**********"
click at [1134, 32] on div "Map Beta Calendar Book New Appointment Toyota Marin" at bounding box center [1153, 22] width 369 height 27
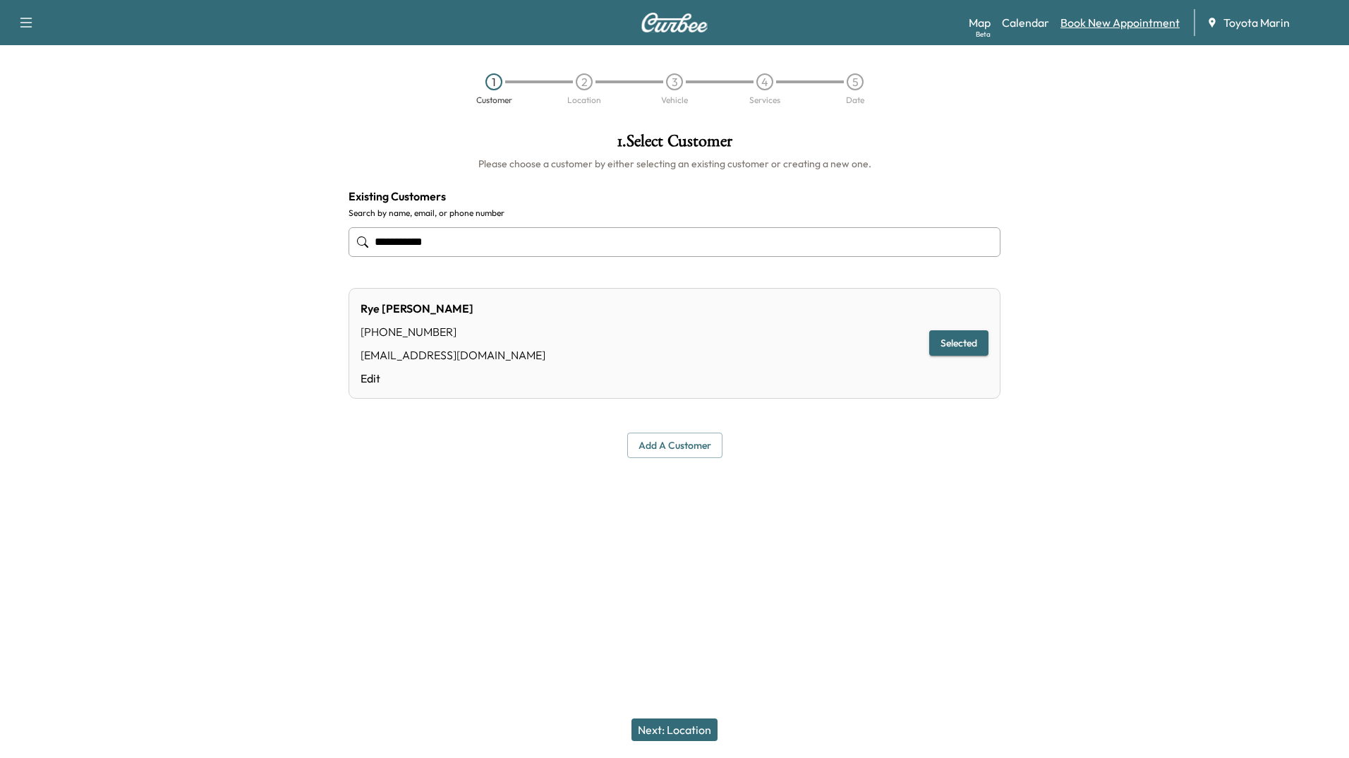
click at [1129, 16] on link "Book New Appointment" at bounding box center [1119, 22] width 119 height 17
click at [478, 345] on div "Rye [PERSON_NAME] [PHONE_NUMBER] [EMAIL_ADDRESS][DOMAIN_NAME] Edit" at bounding box center [453, 343] width 185 height 87
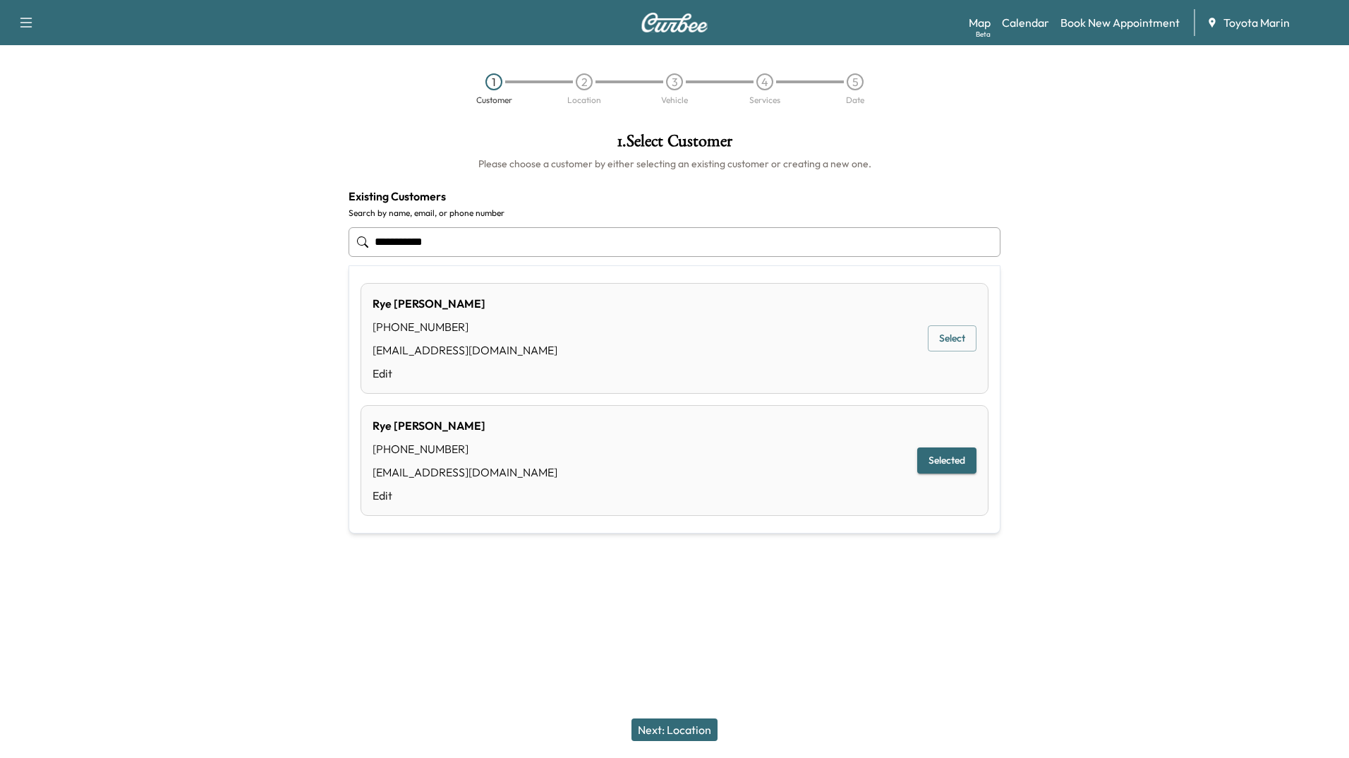
drag, startPoint x: 461, startPoint y: 250, endPoint x: 245, endPoint y: 267, distance: 216.6
click at [245, 267] on div "**********" at bounding box center [674, 310] width 1349 height 379
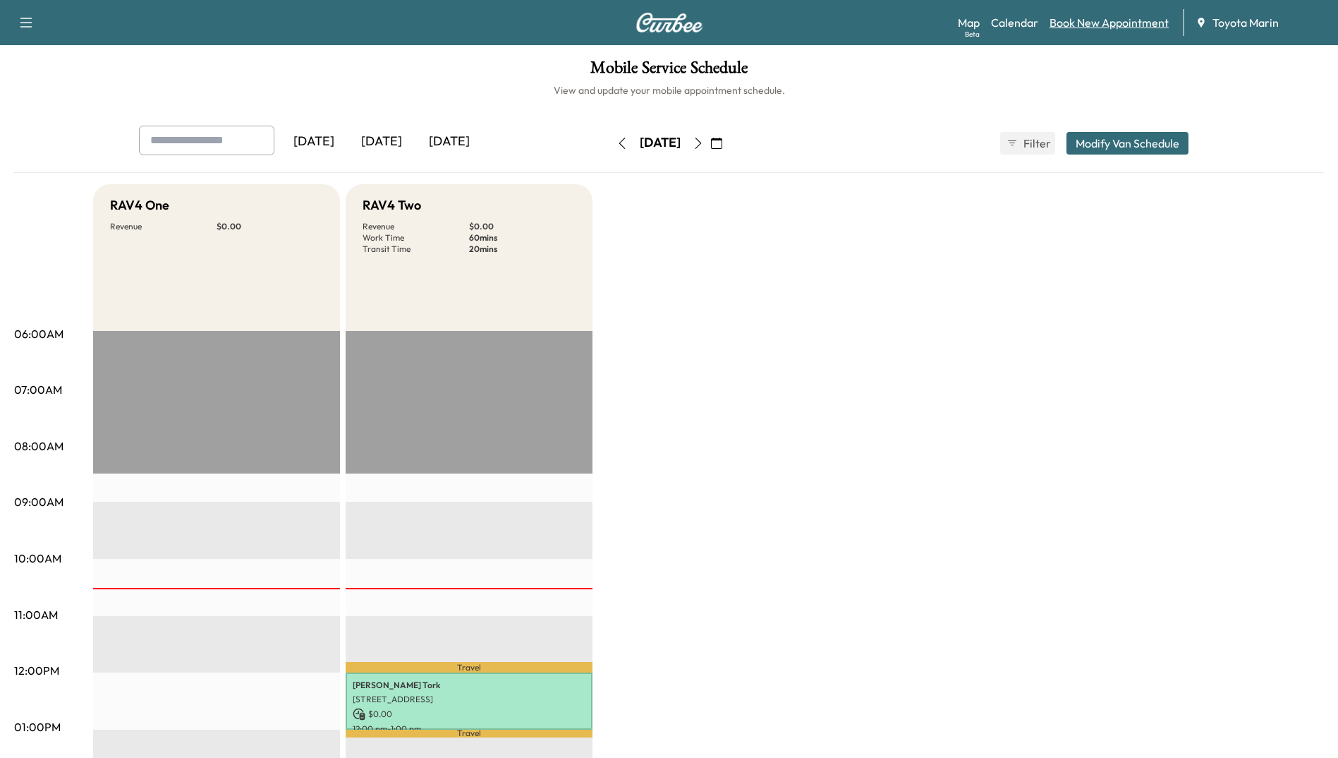
click at [1121, 27] on link "Book New Appointment" at bounding box center [1109, 22] width 119 height 17
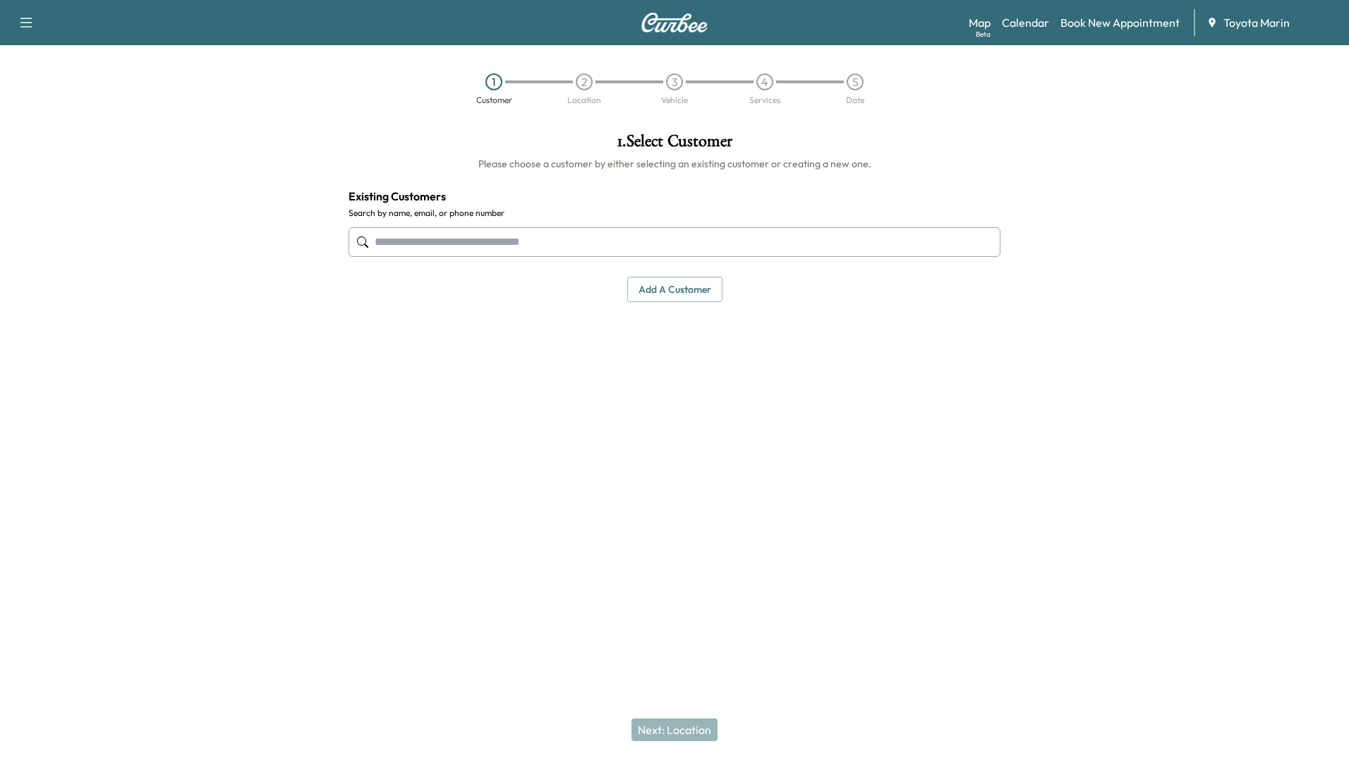
click at [585, 255] on input "text" at bounding box center [675, 242] width 652 height 30
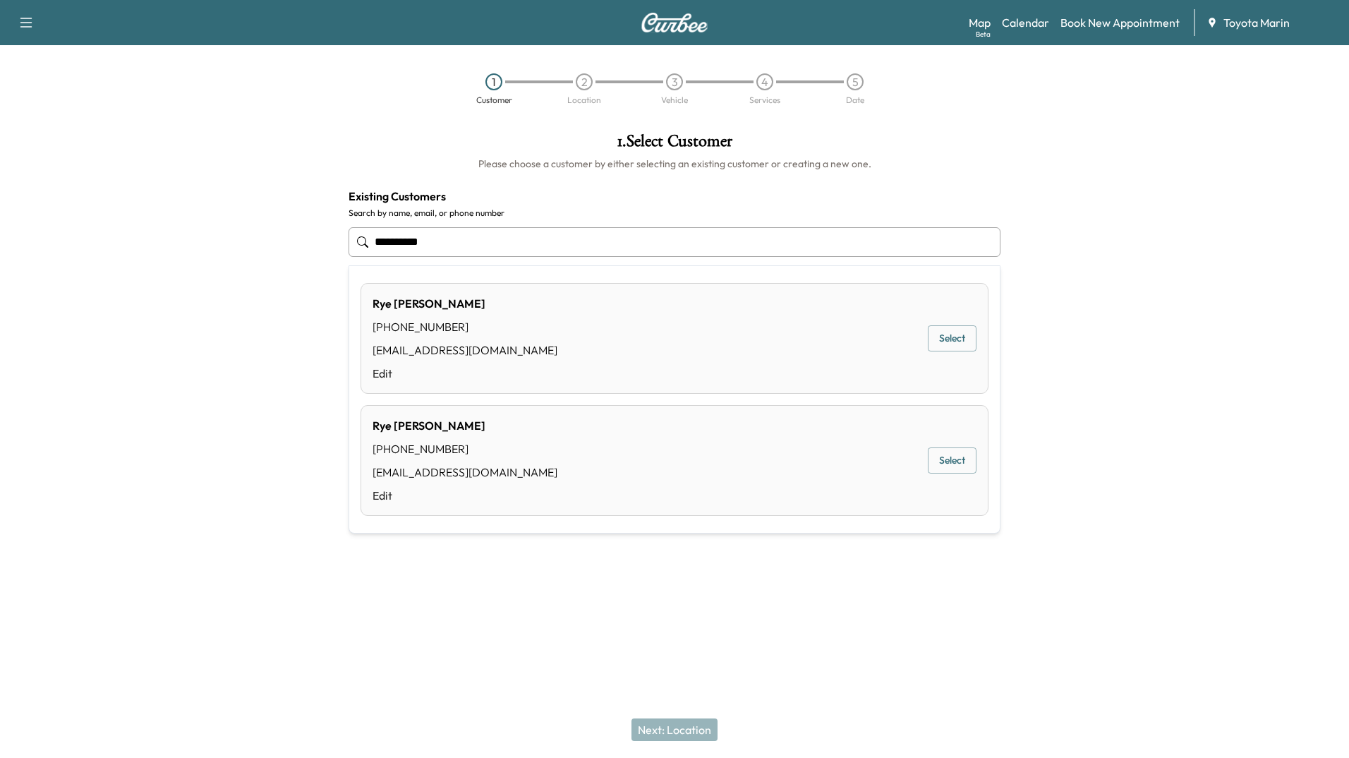
click at [514, 448] on div "[PHONE_NUMBER]" at bounding box center [465, 448] width 185 height 17
type input "**********"
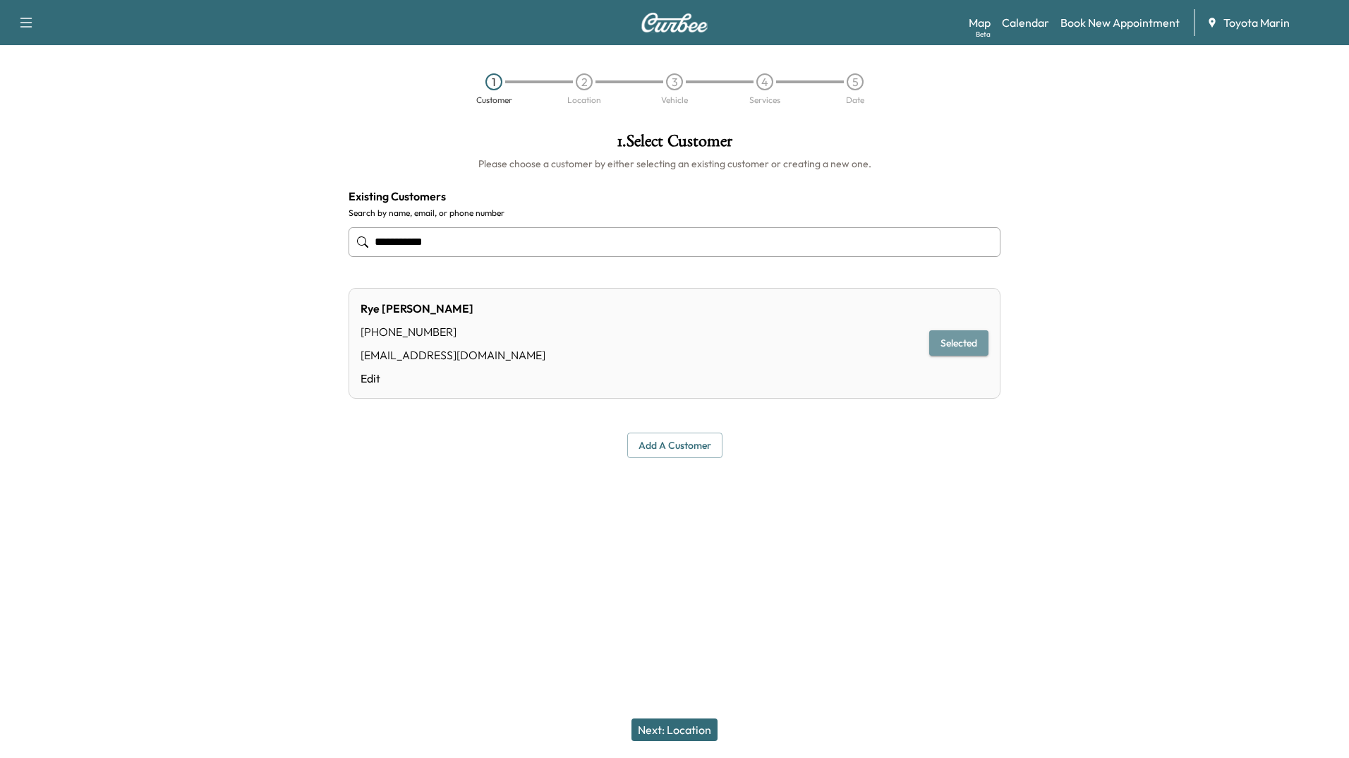
click at [962, 339] on button "Selected" at bounding box center [958, 343] width 59 height 26
click at [662, 727] on button "Next: Location" at bounding box center [674, 729] width 86 height 23
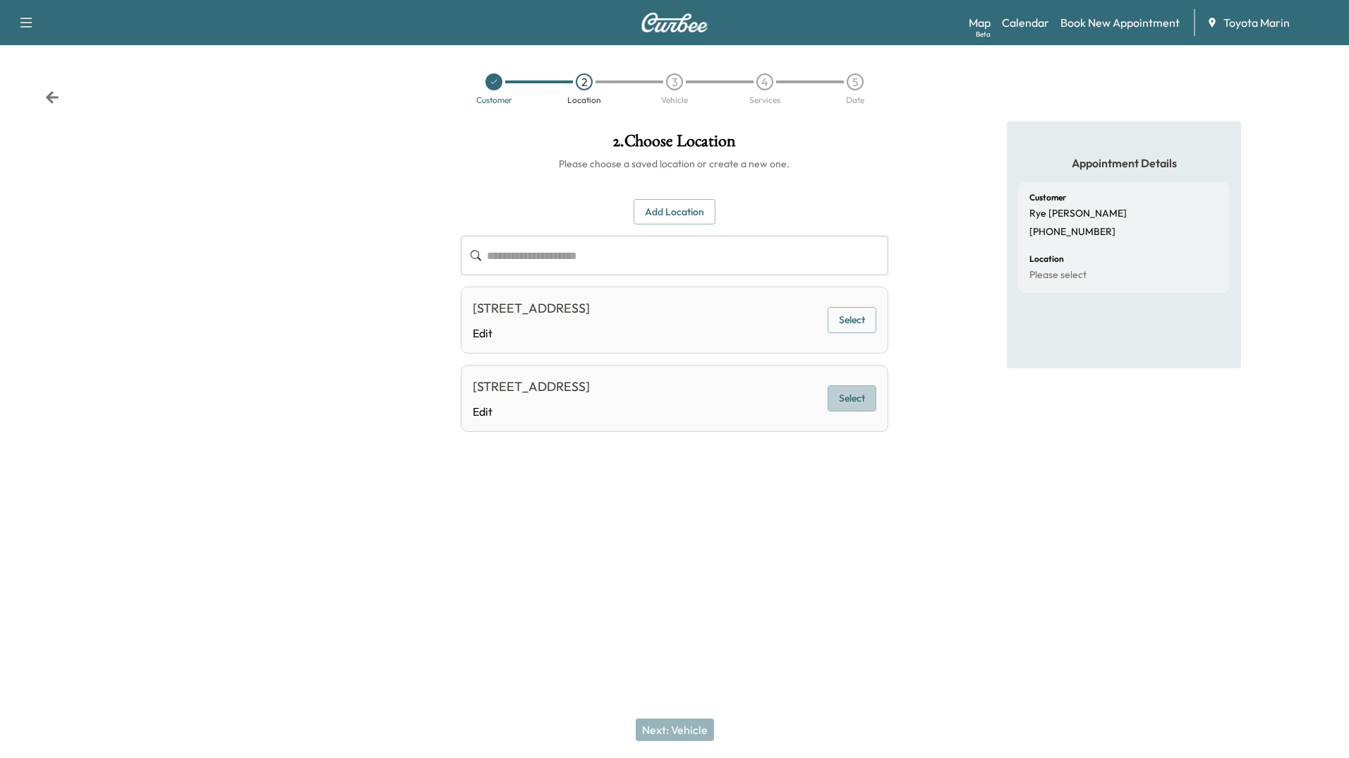
click at [856, 411] on button "Select" at bounding box center [852, 398] width 49 height 26
click at [674, 719] on button "Next: Vehicle" at bounding box center [675, 729] width 78 height 23
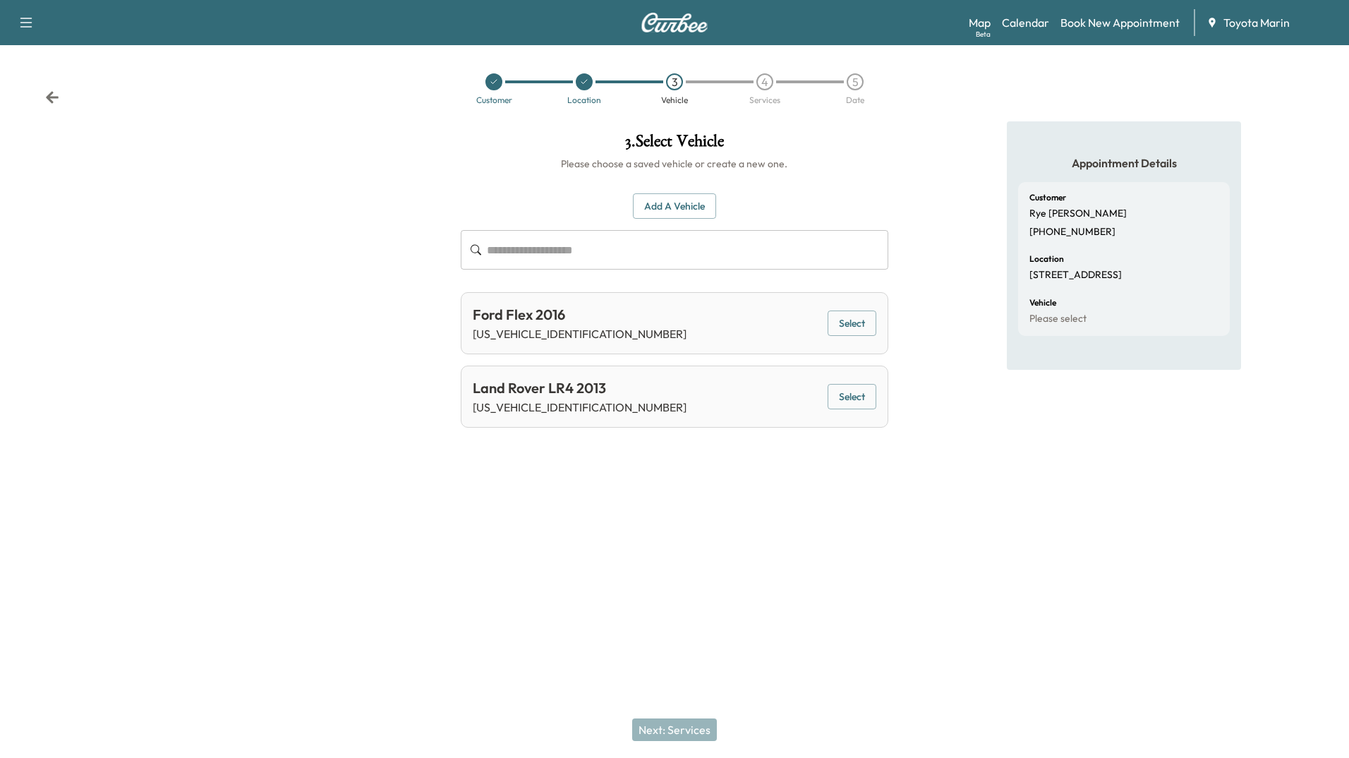
click at [847, 327] on button "Select" at bounding box center [852, 323] width 49 height 26
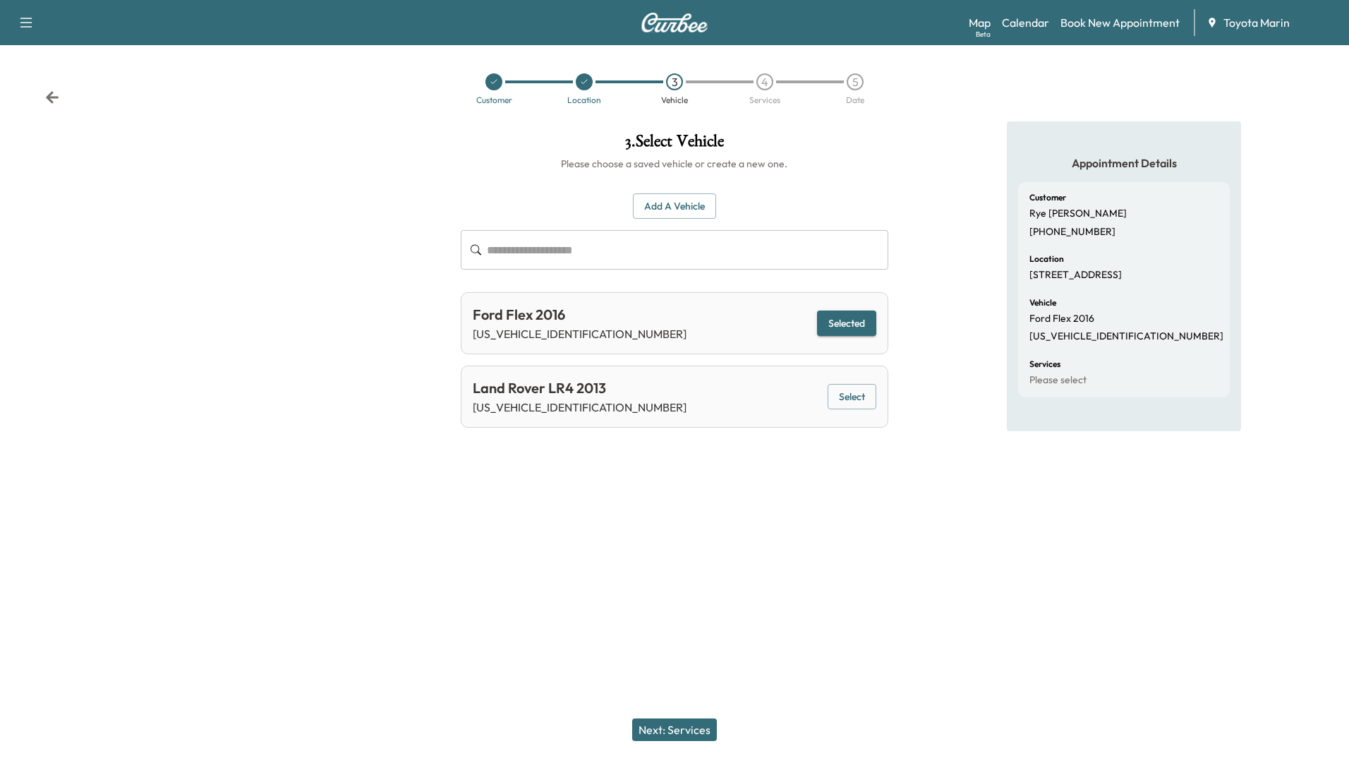
click at [677, 727] on button "Next: Services" at bounding box center [674, 729] width 85 height 23
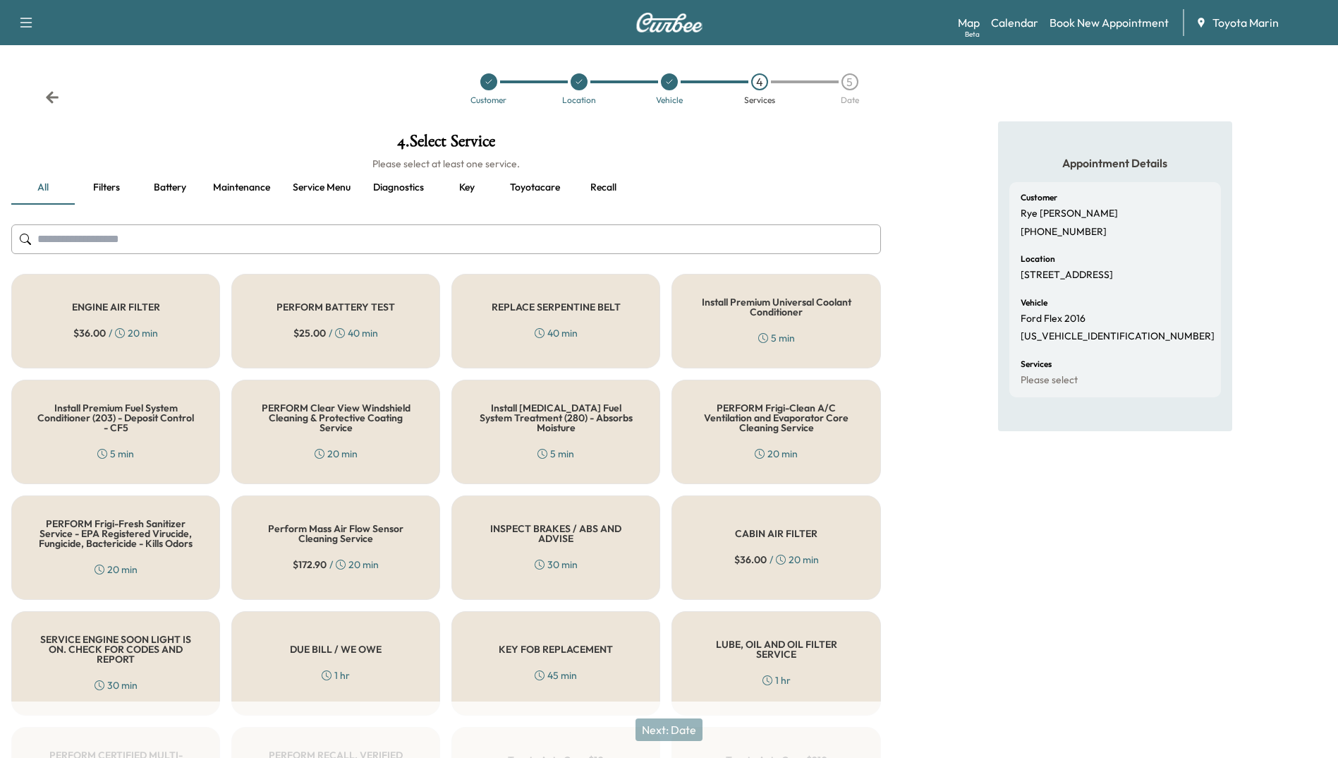
click at [304, 243] on input "text" at bounding box center [446, 239] width 870 height 30
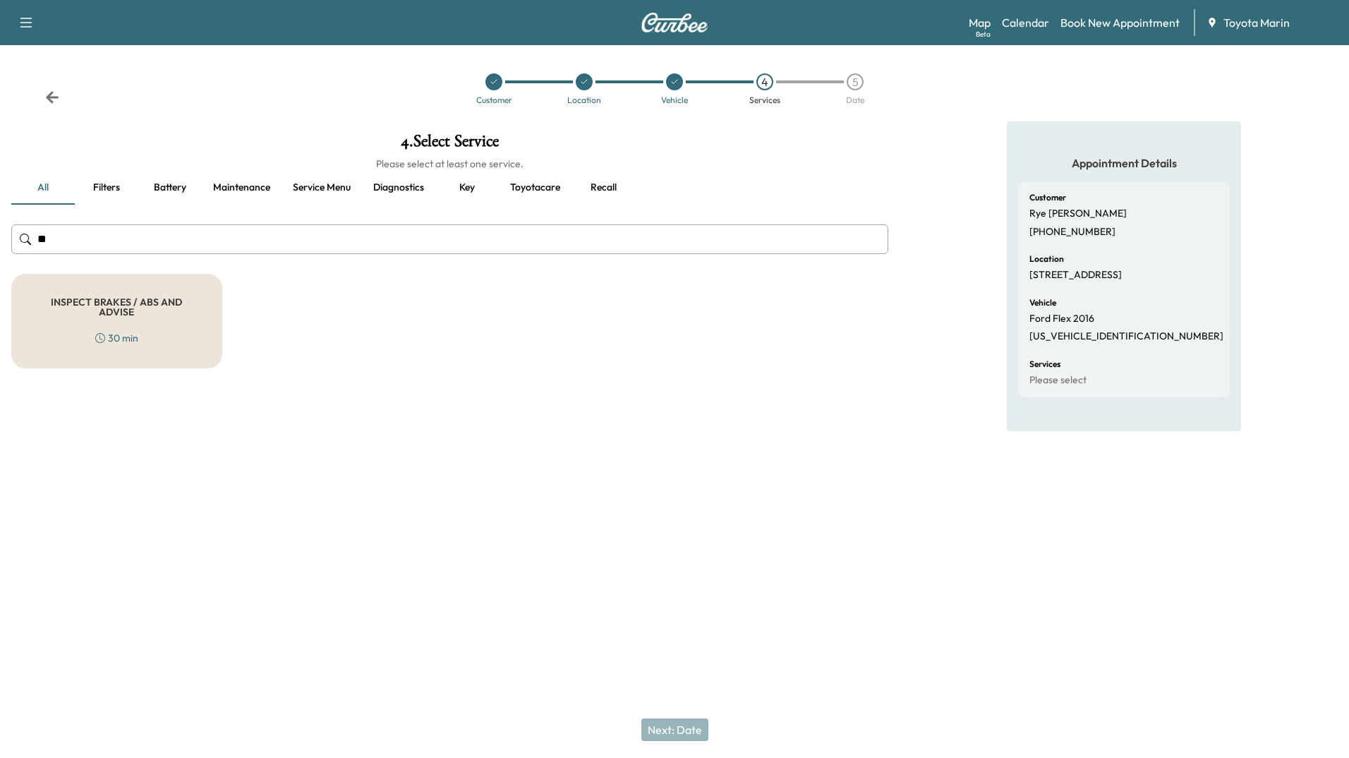
type input "*"
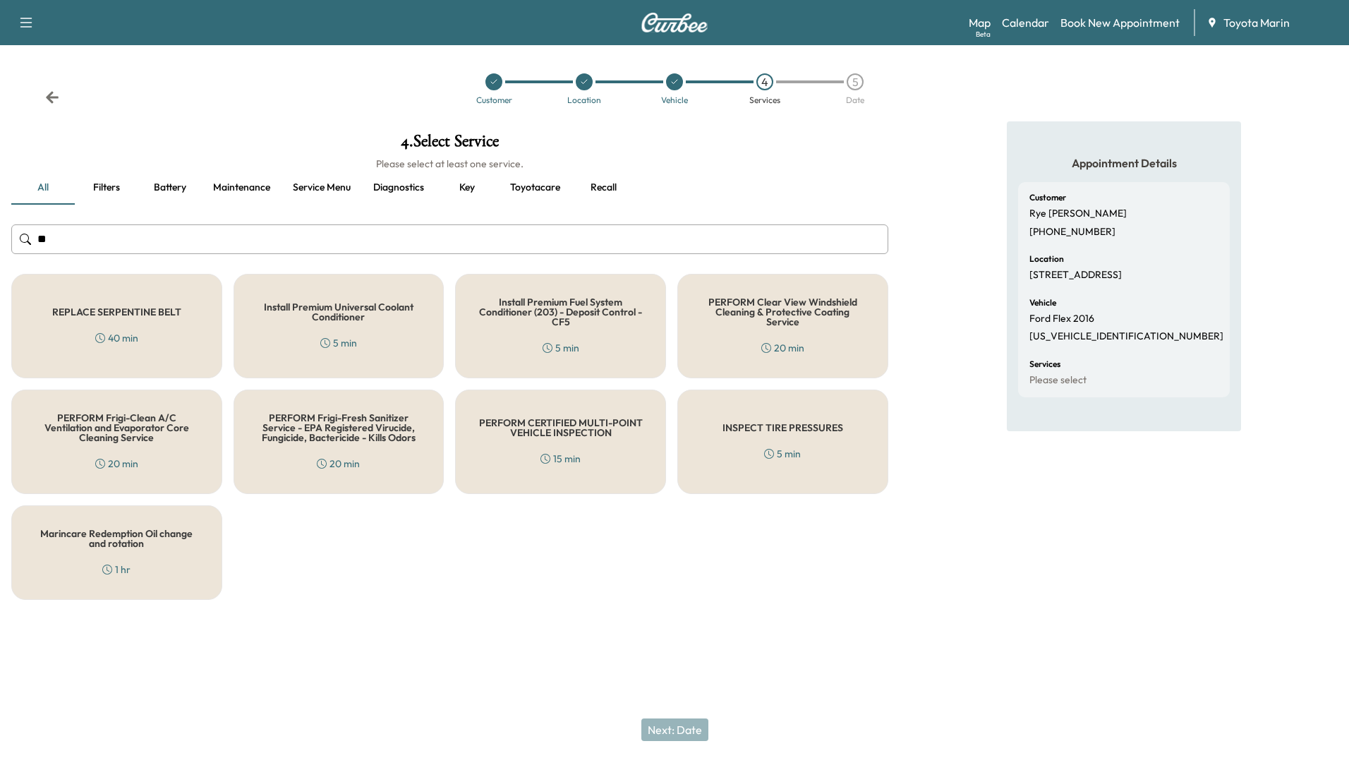
type input "**"
click at [394, 186] on button "Diagnostics" at bounding box center [398, 188] width 73 height 34
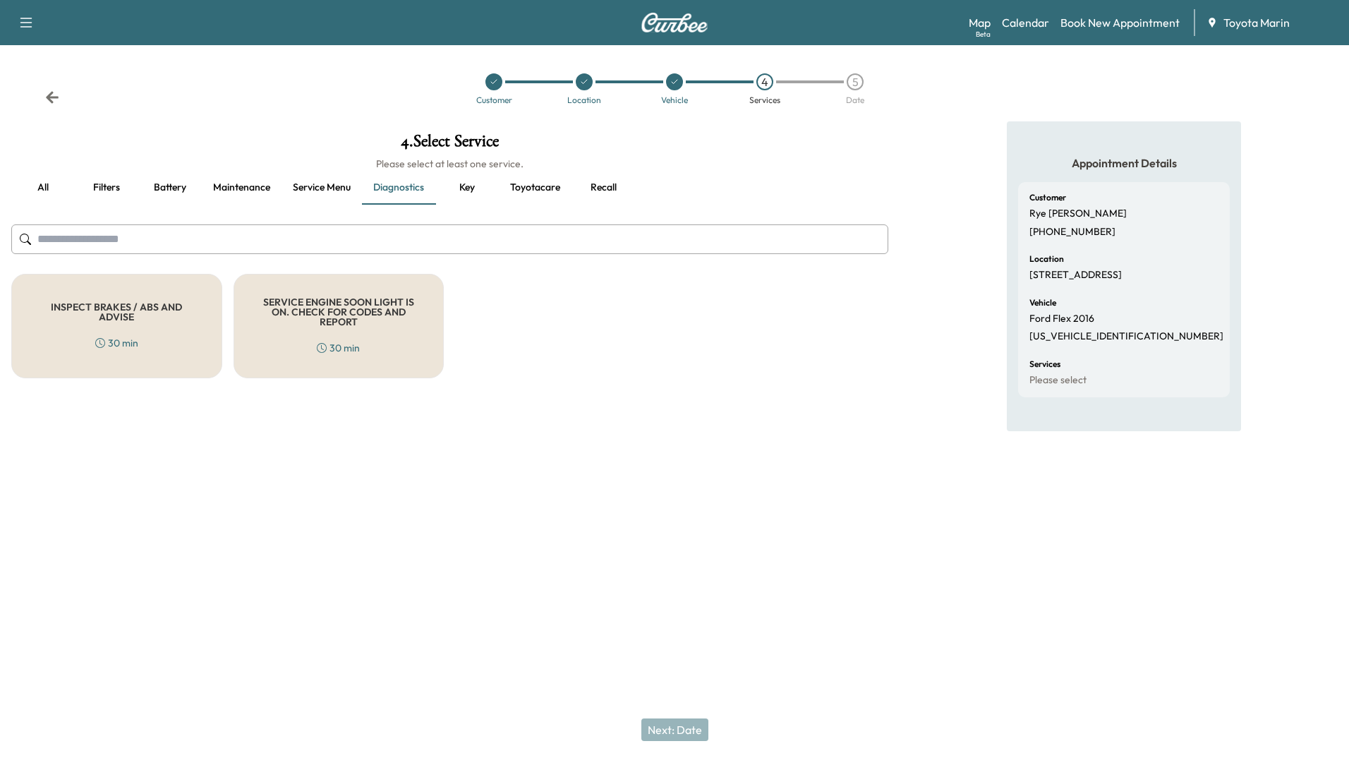
click at [600, 183] on button "Recall" at bounding box center [602, 188] width 63 height 34
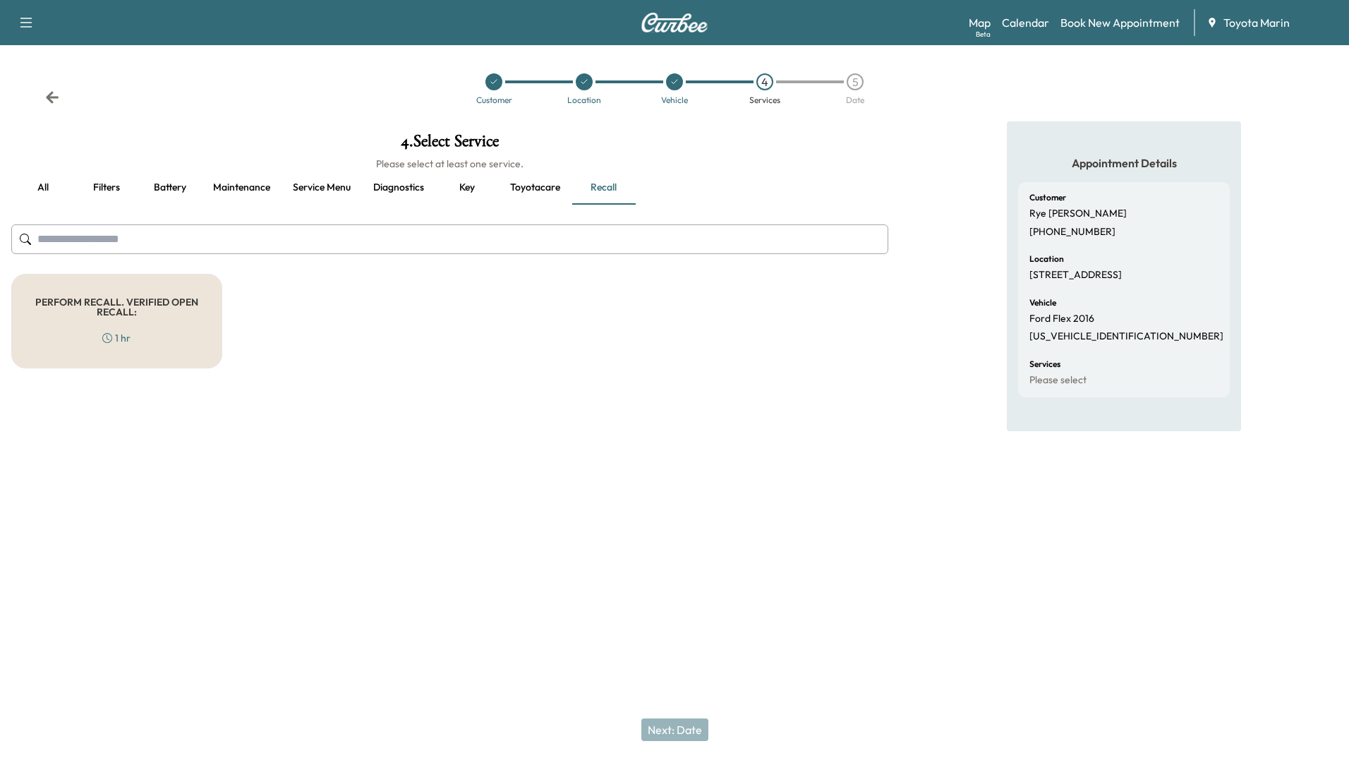
click at [239, 171] on button "Maintenance" at bounding box center [242, 188] width 80 height 34
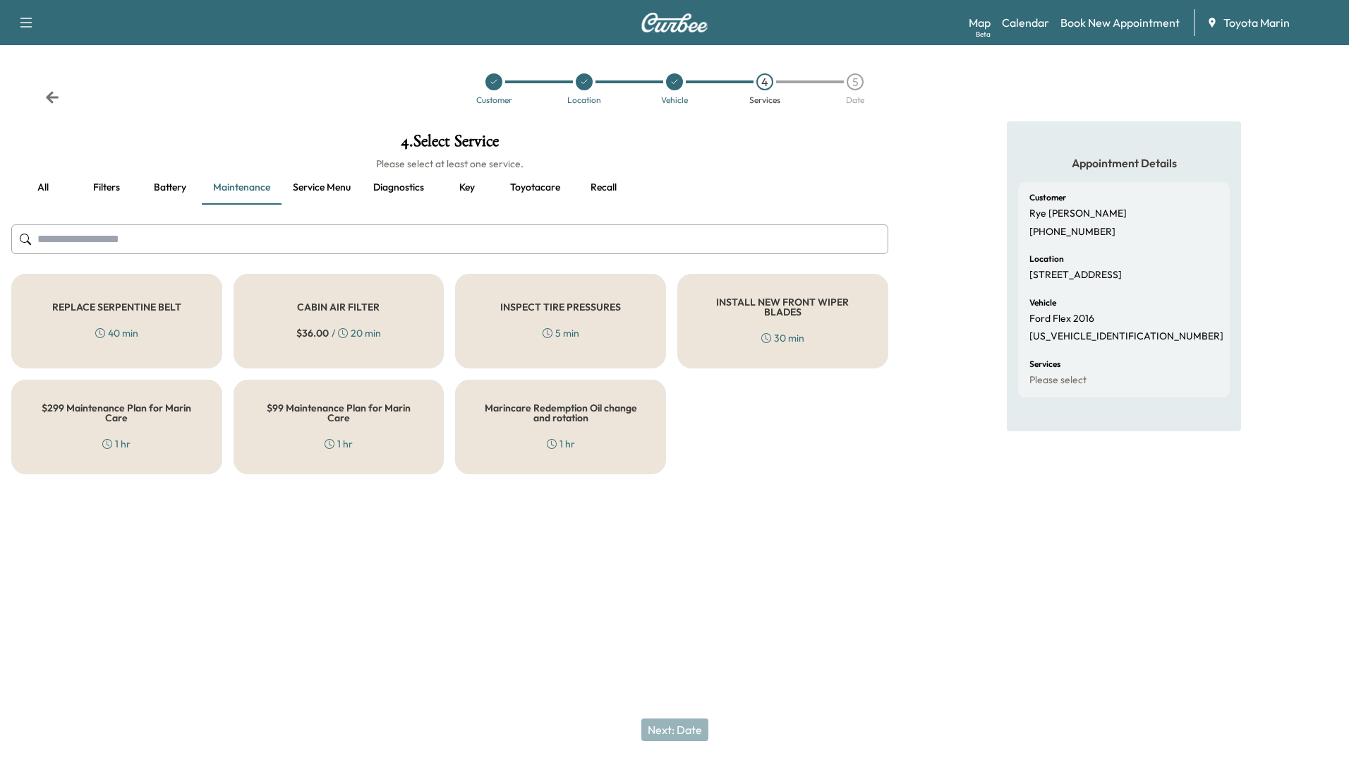
click at [279, 245] on input "text" at bounding box center [449, 239] width 877 height 30
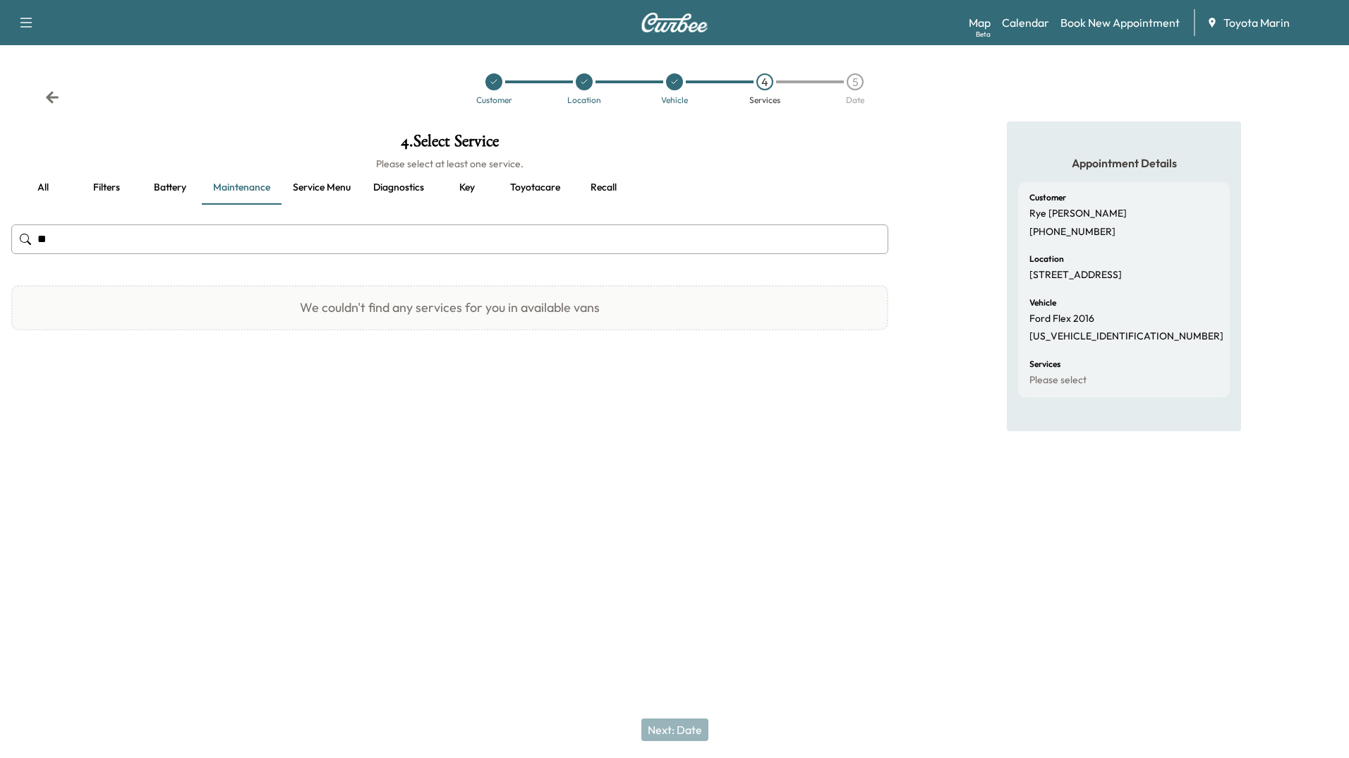
type input "*"
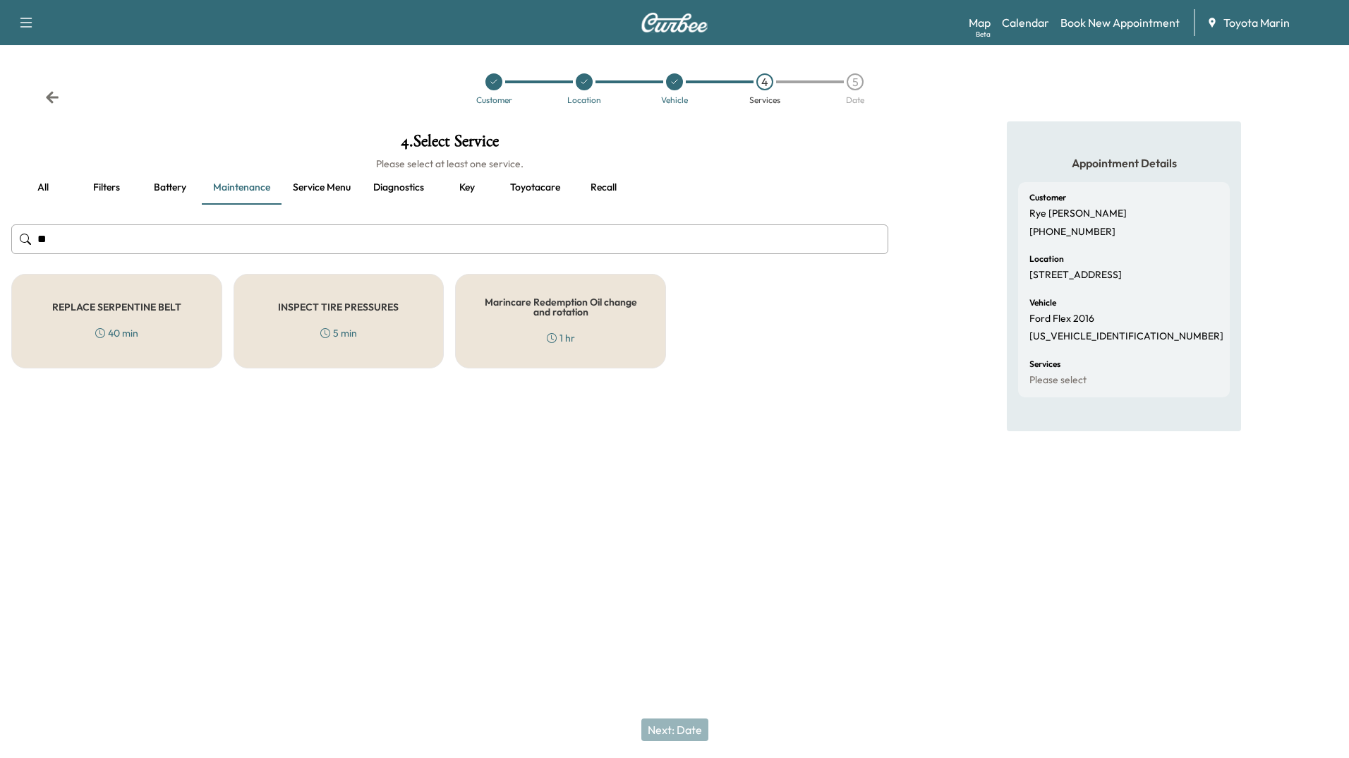
type input "*"
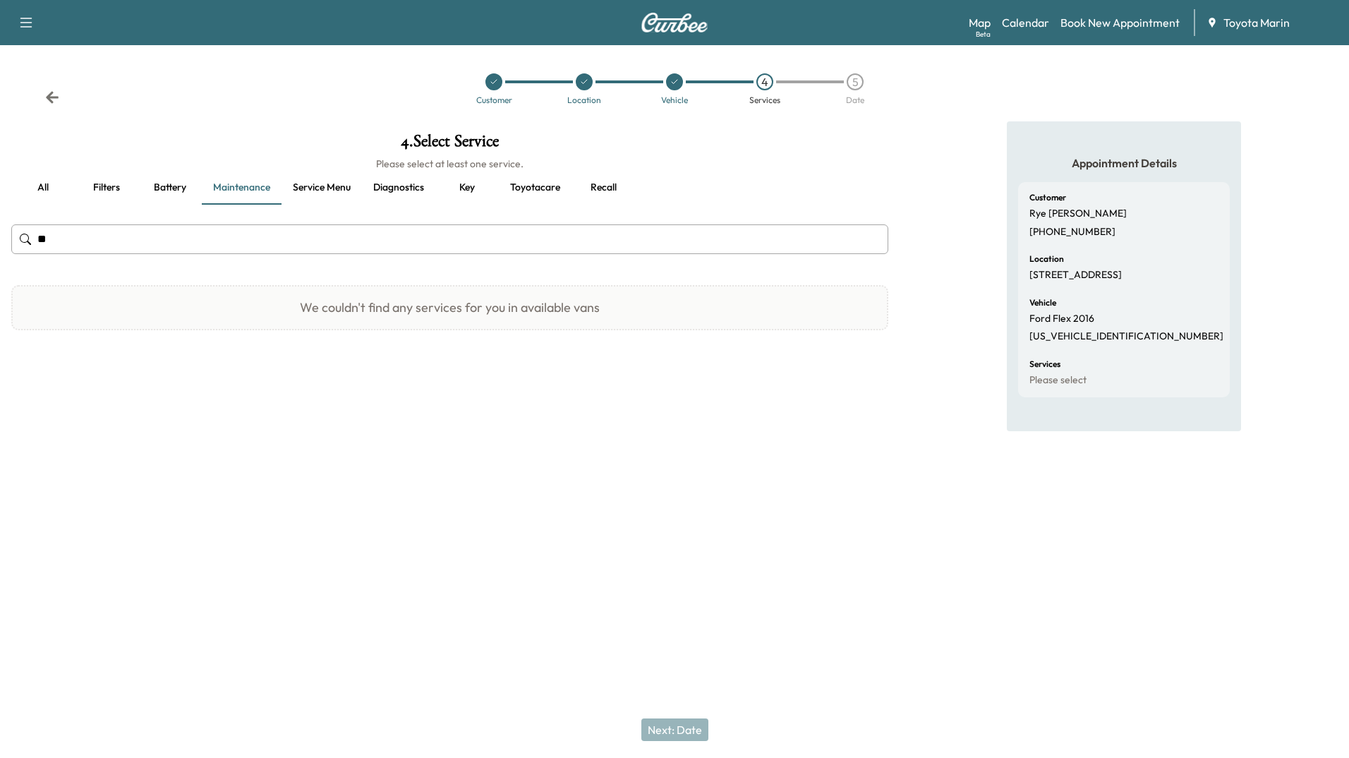
type input "*"
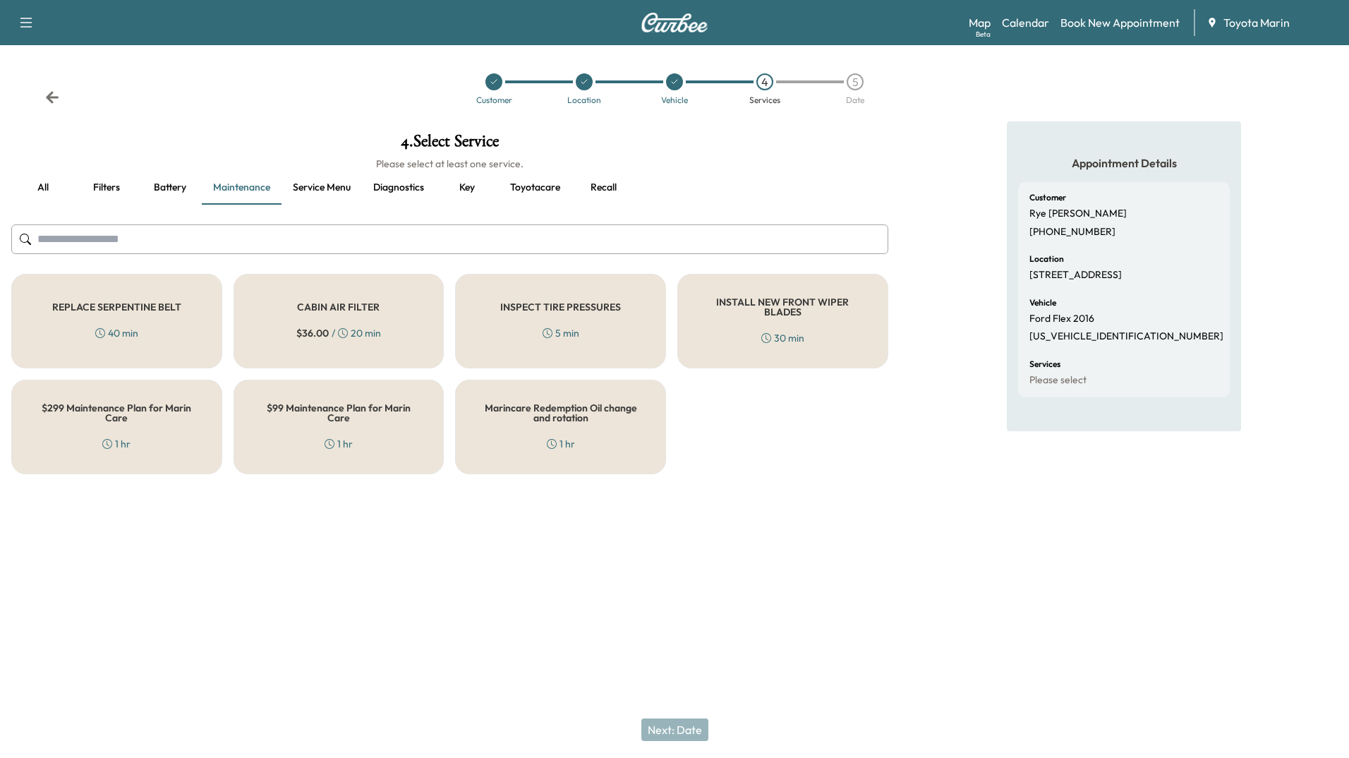
click at [464, 183] on button "Key" at bounding box center [466, 188] width 63 height 34
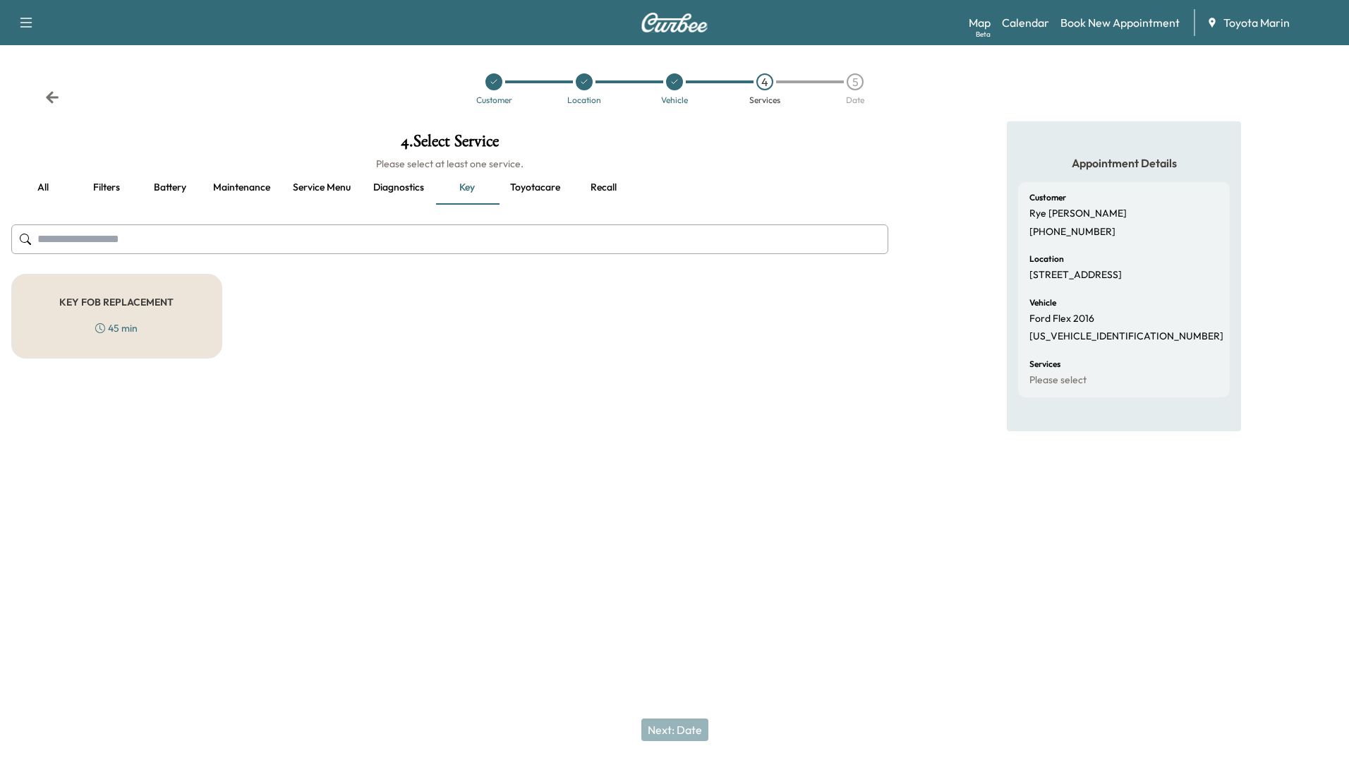
click at [365, 612] on div "Support Log Out Map Beta Calendar Book New Appointment Toyota Marin Customer Lo…" at bounding box center [674, 379] width 1349 height 758
click at [28, 23] on icon "button" at bounding box center [26, 23] width 12 height 10
click at [513, 475] on div "4 . Select Service Please select at least one service. all Filters Battery Main…" at bounding box center [450, 310] width 900 height 379
click at [1244, 20] on span "Toyota Marin" at bounding box center [1256, 22] width 66 height 17
click at [47, 99] on icon at bounding box center [52, 97] width 13 height 12
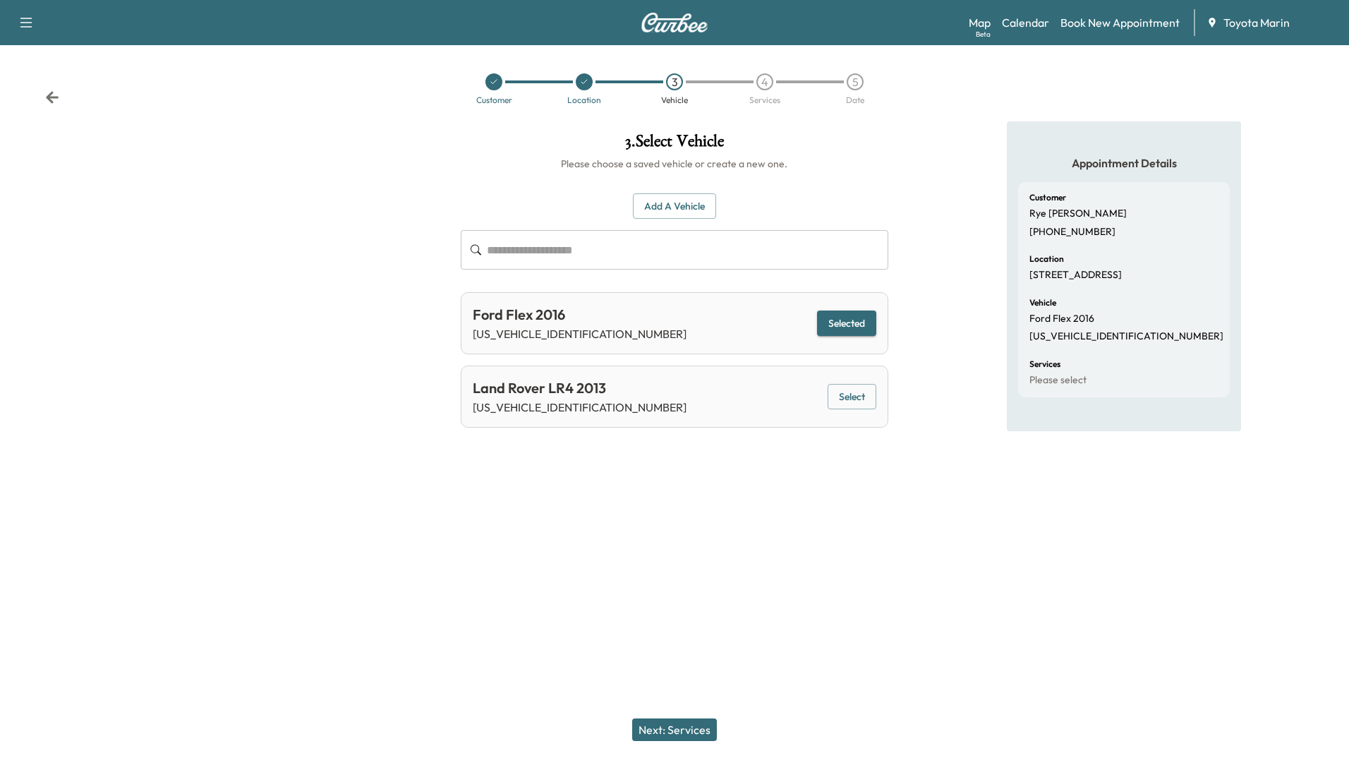
click at [24, 16] on icon "button" at bounding box center [26, 22] width 17 height 17
click at [274, 229] on div at bounding box center [224, 310] width 449 height 379
click at [983, 20] on link "Map Beta" at bounding box center [980, 22] width 22 height 17
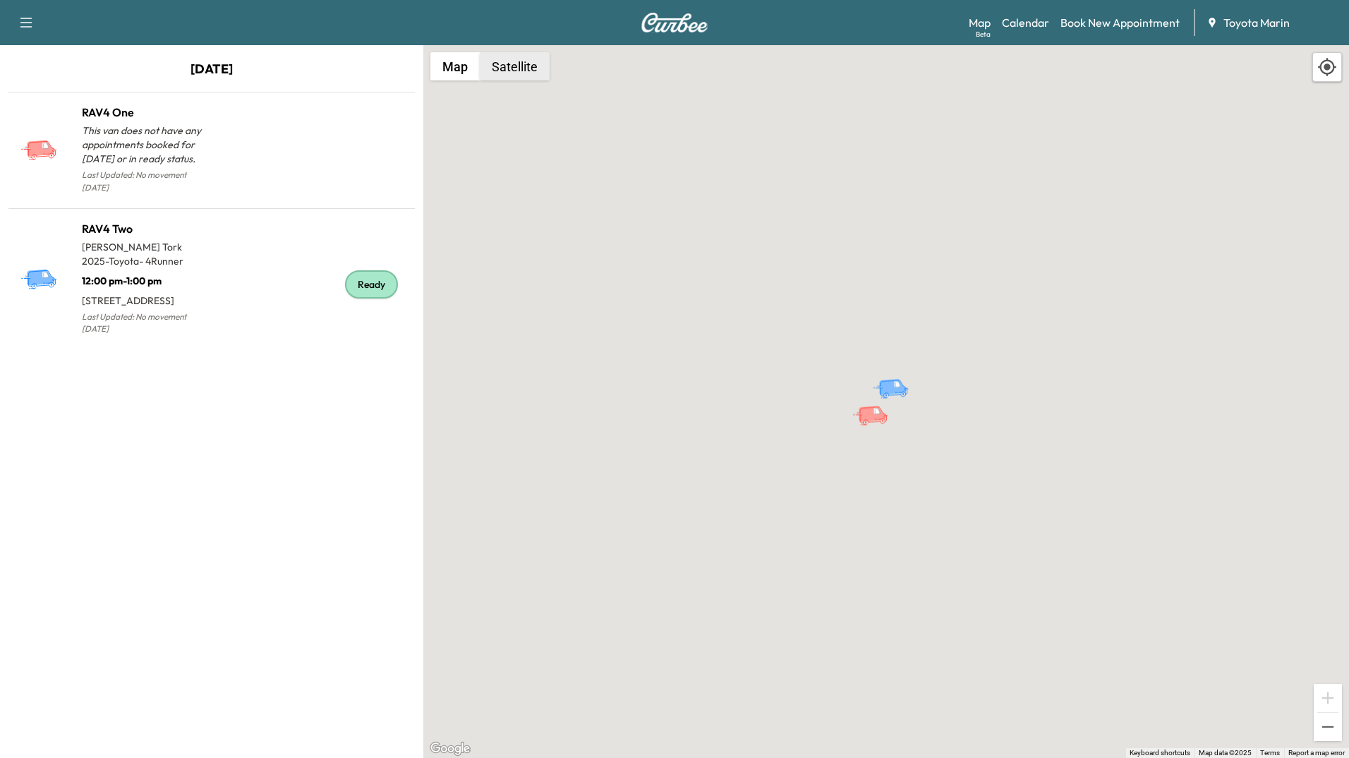
click at [509, 66] on button "Satellite" at bounding box center [515, 66] width 70 height 28
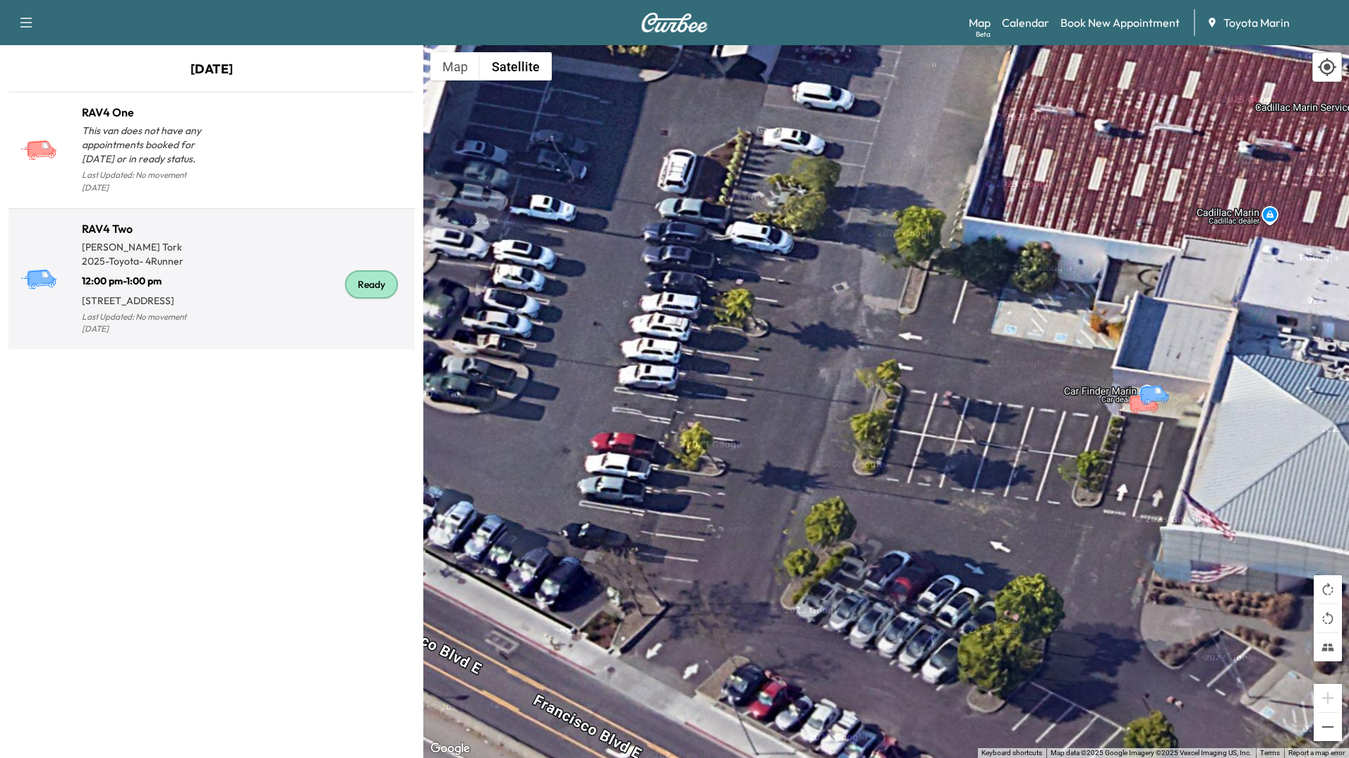
click at [241, 275] on div "Ready" at bounding box center [311, 284] width 198 height 107
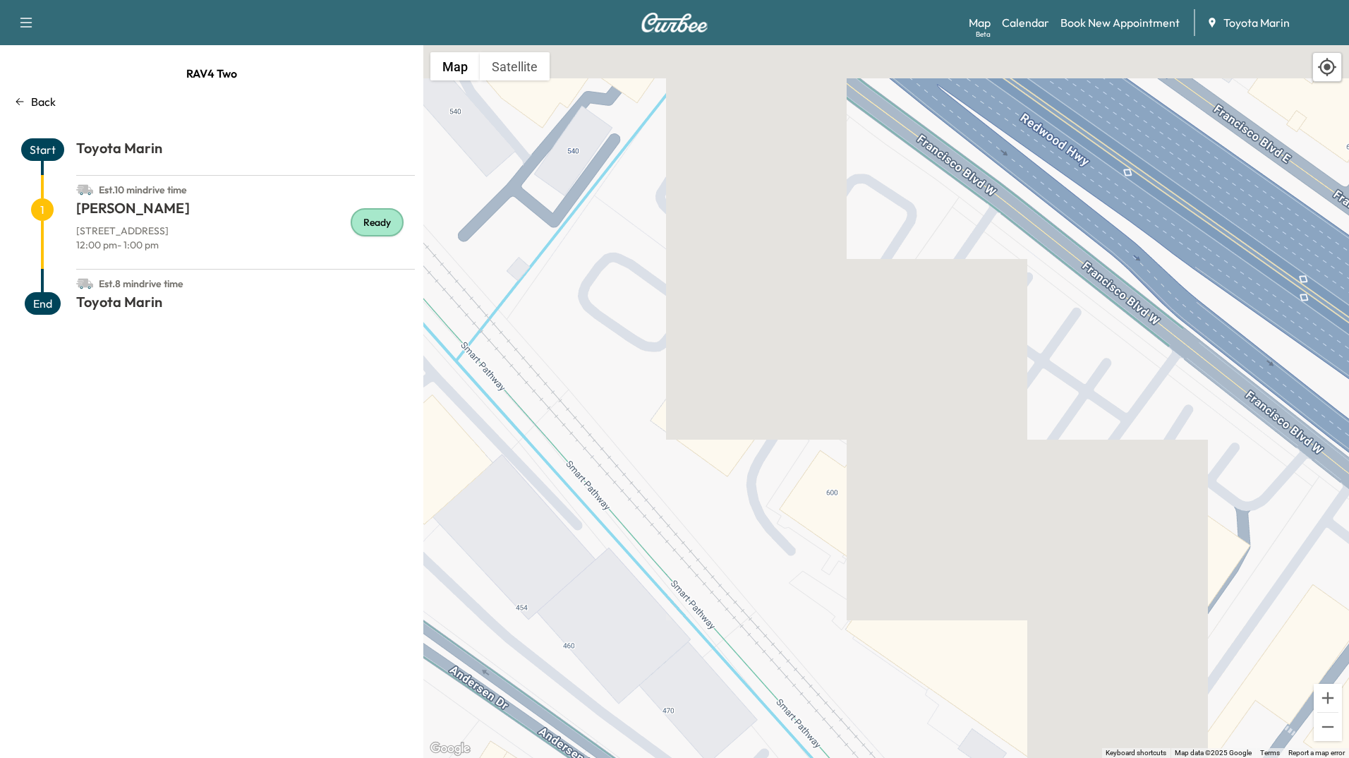
drag, startPoint x: 746, startPoint y: 163, endPoint x: 751, endPoint y: 485, distance: 321.8
click at [751, 485] on div "To activate drag with keyboard, press Alt + Enter. Once in keyboard drag state,…" at bounding box center [886, 401] width 926 height 713
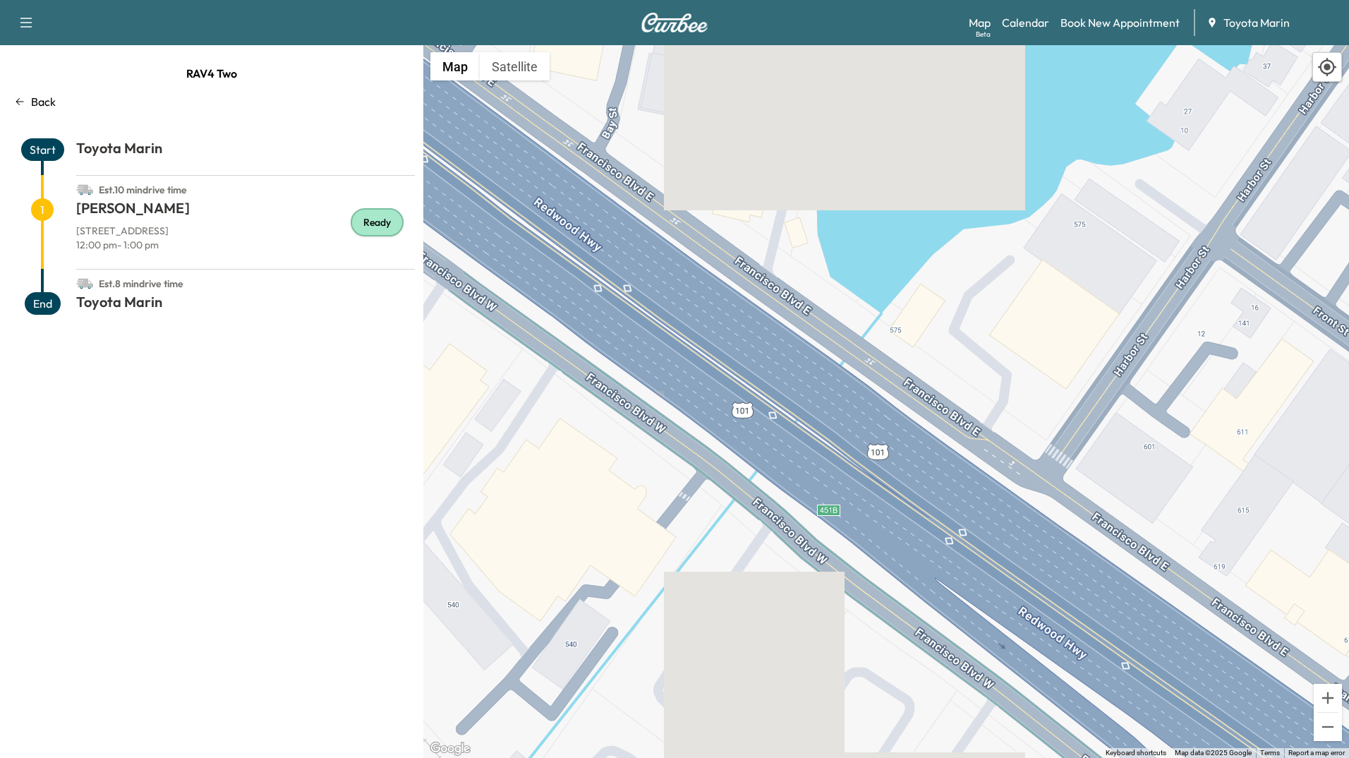
drag, startPoint x: 845, startPoint y: 202, endPoint x: 851, endPoint y: 562, distance: 359.8
click at [851, 562] on div "To activate drag with keyboard, press Alt + Enter. Once in keyboard drag state,…" at bounding box center [886, 401] width 926 height 713
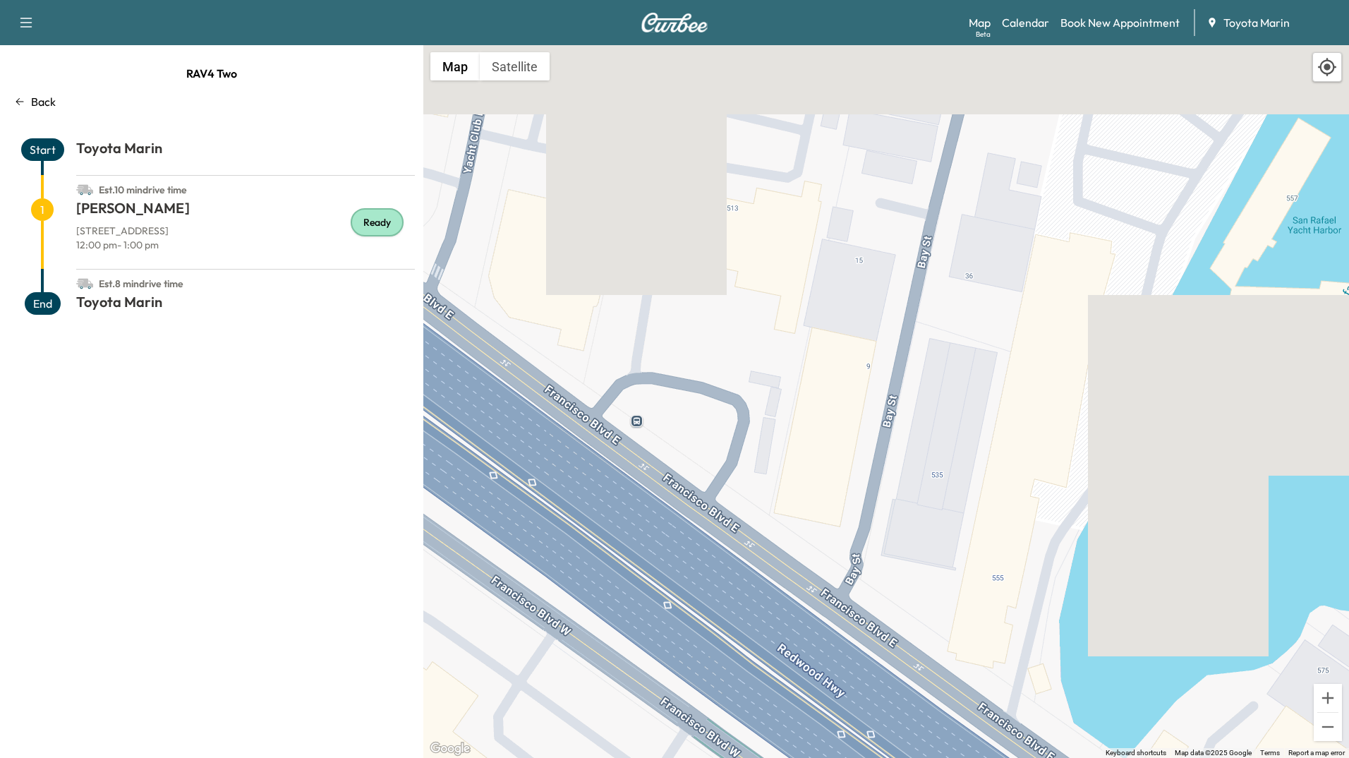
drag, startPoint x: 638, startPoint y: 255, endPoint x: 862, endPoint y: 590, distance: 403.3
click at [862, 590] on div "To activate drag with keyboard, press Alt + Enter. Once in keyboard drag state,…" at bounding box center [886, 401] width 926 height 713
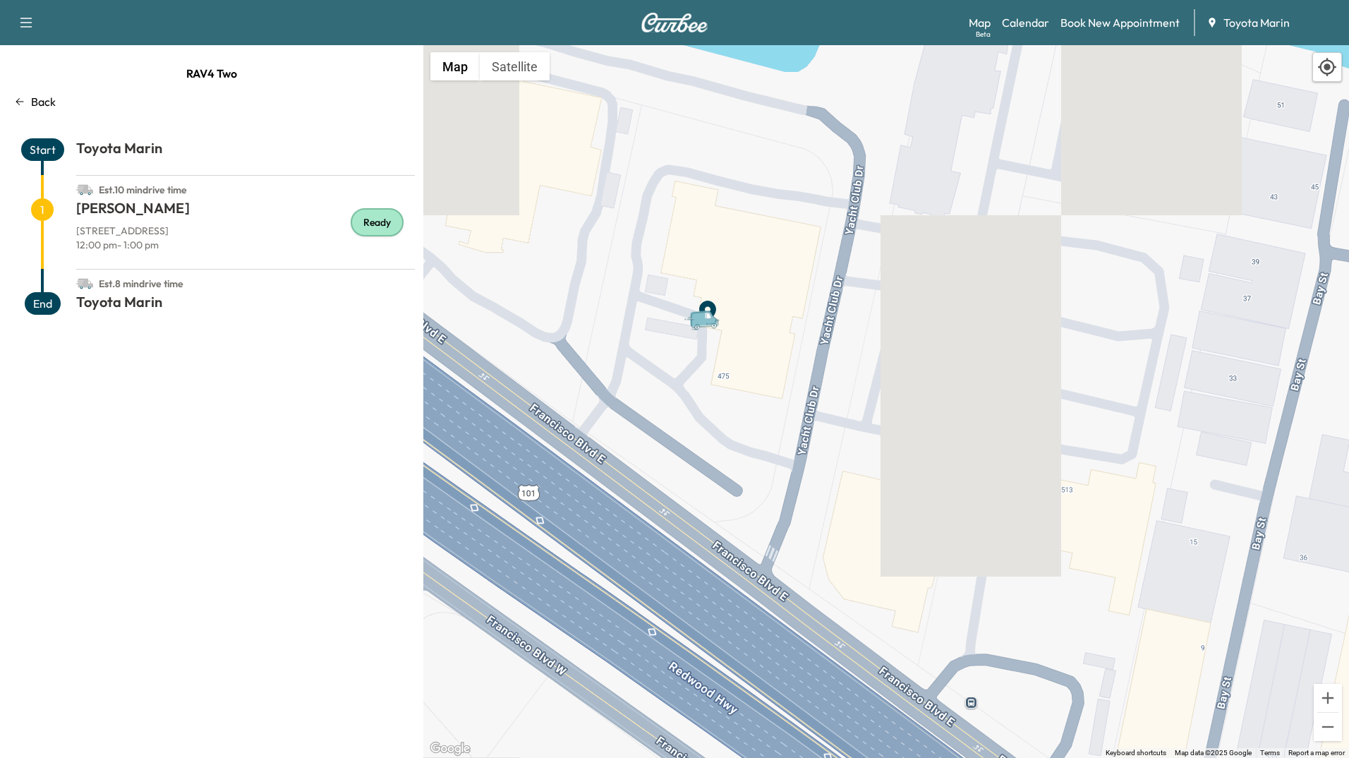
drag, startPoint x: 721, startPoint y: 443, endPoint x: 1185, endPoint y: 624, distance: 498.1
click at [1185, 624] on div "To activate drag with keyboard, press Alt + Enter. Once in keyboard drag state,…" at bounding box center [886, 401] width 926 height 713
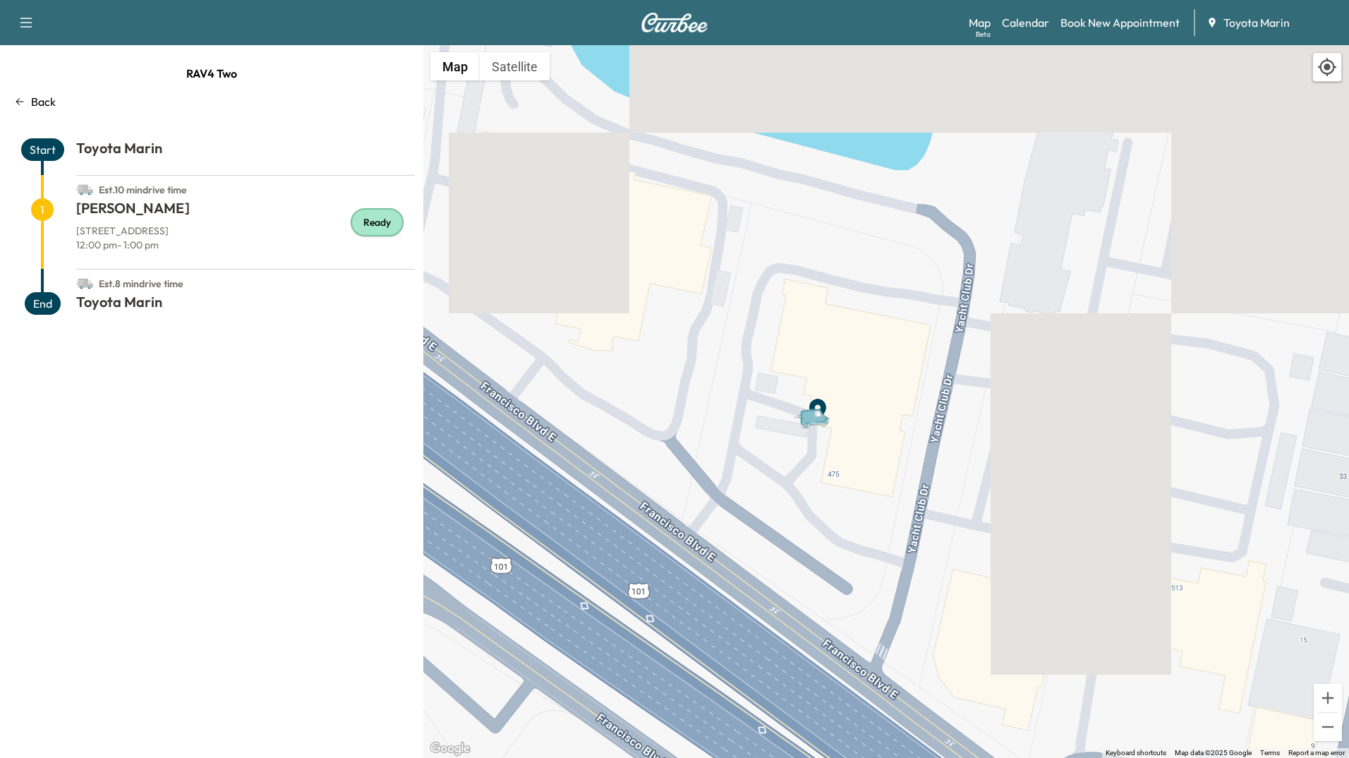
drag, startPoint x: 780, startPoint y: 451, endPoint x: 868, endPoint y: 480, distance: 93.7
click at [868, 480] on div "To activate drag with keyboard, press Alt + Enter. Once in keyboard drag state,…" at bounding box center [886, 401] width 926 height 713
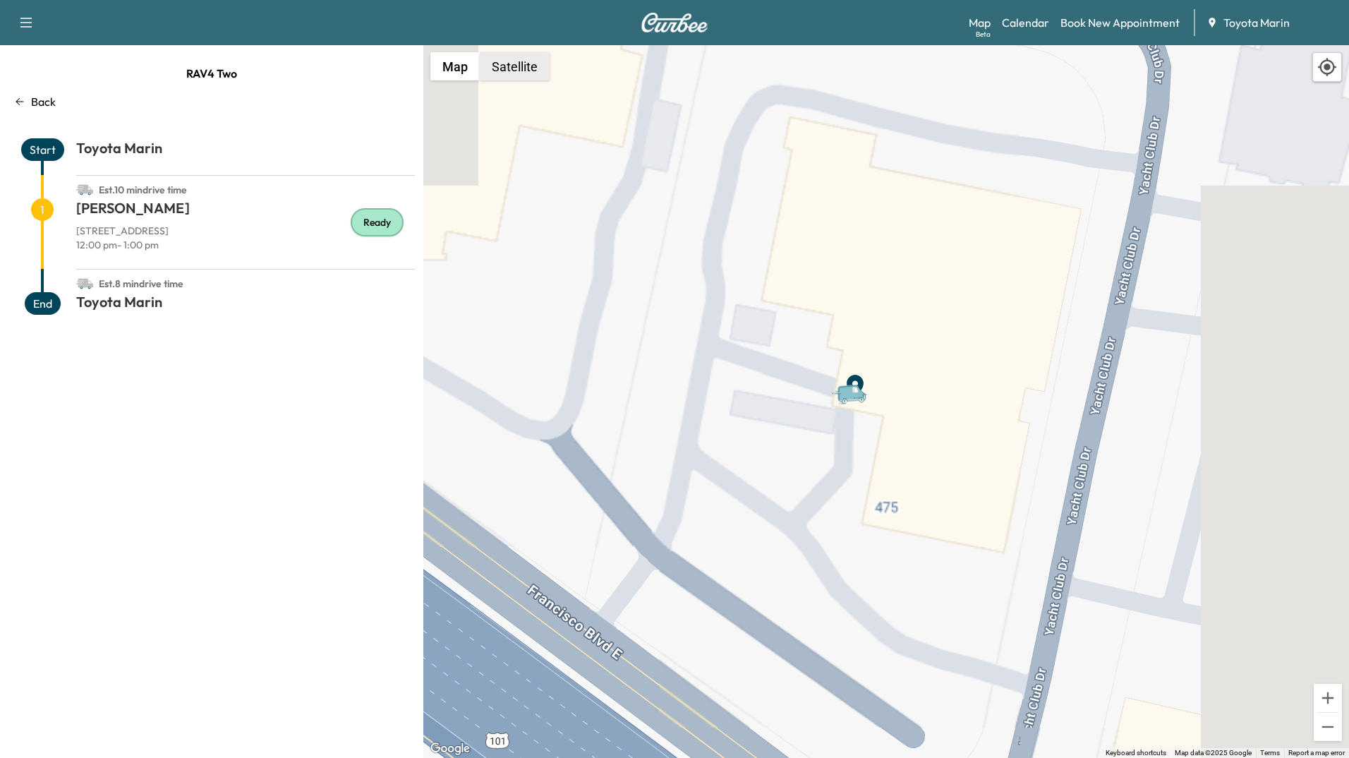
click at [492, 70] on button "Satellite" at bounding box center [515, 66] width 70 height 28
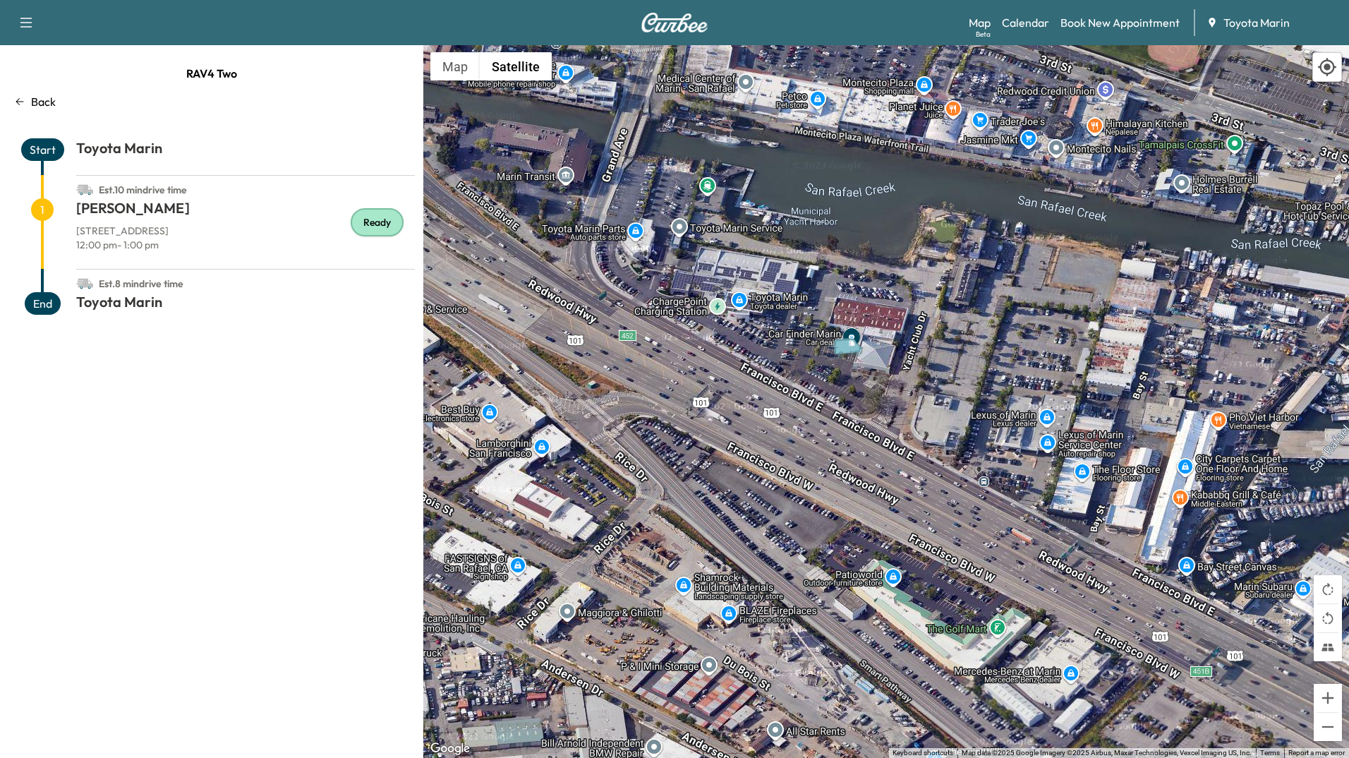
drag, startPoint x: 618, startPoint y: 336, endPoint x: 952, endPoint y: 449, distance: 352.9
click at [952, 449] on div "To activate drag with keyboard, press Alt + Enter. Once in keyboard drag state,…" at bounding box center [886, 401] width 926 height 713
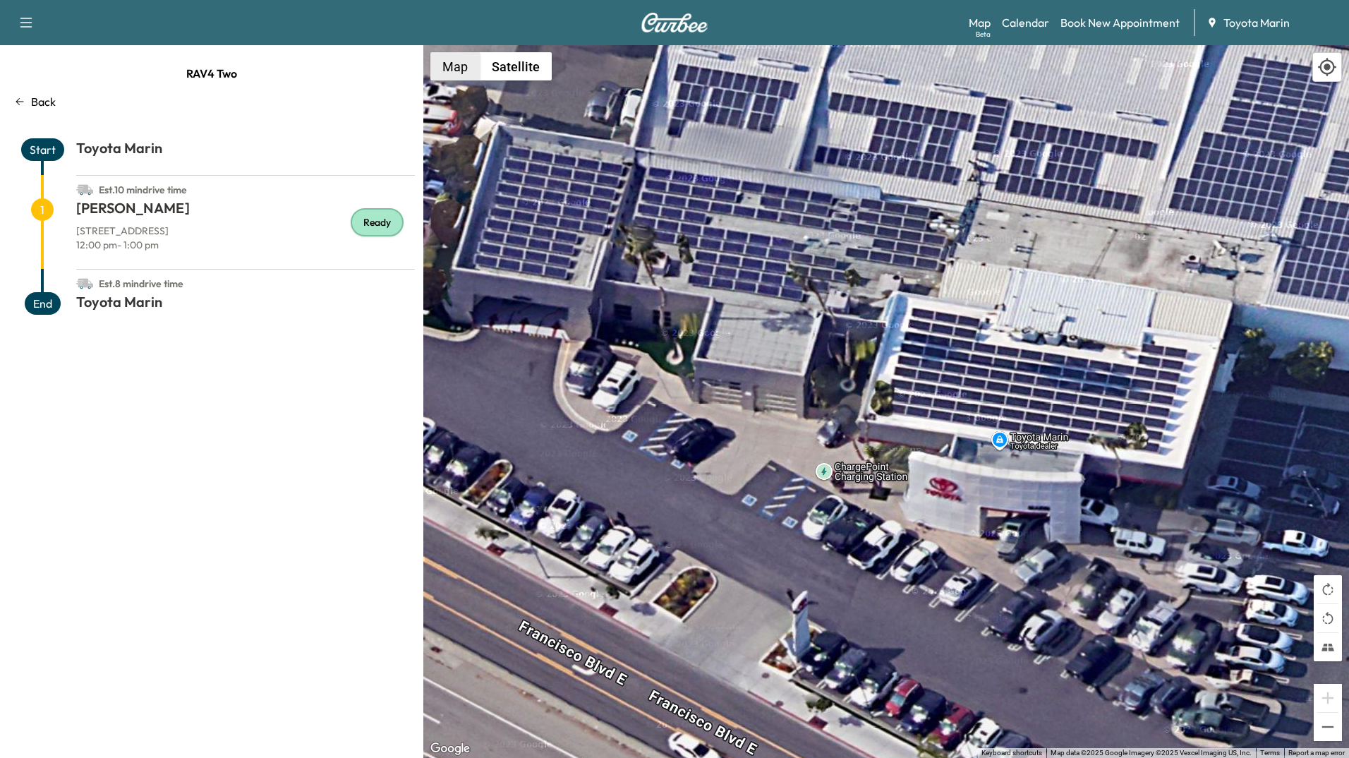
click at [450, 68] on button "Map" at bounding box center [454, 66] width 49 height 28
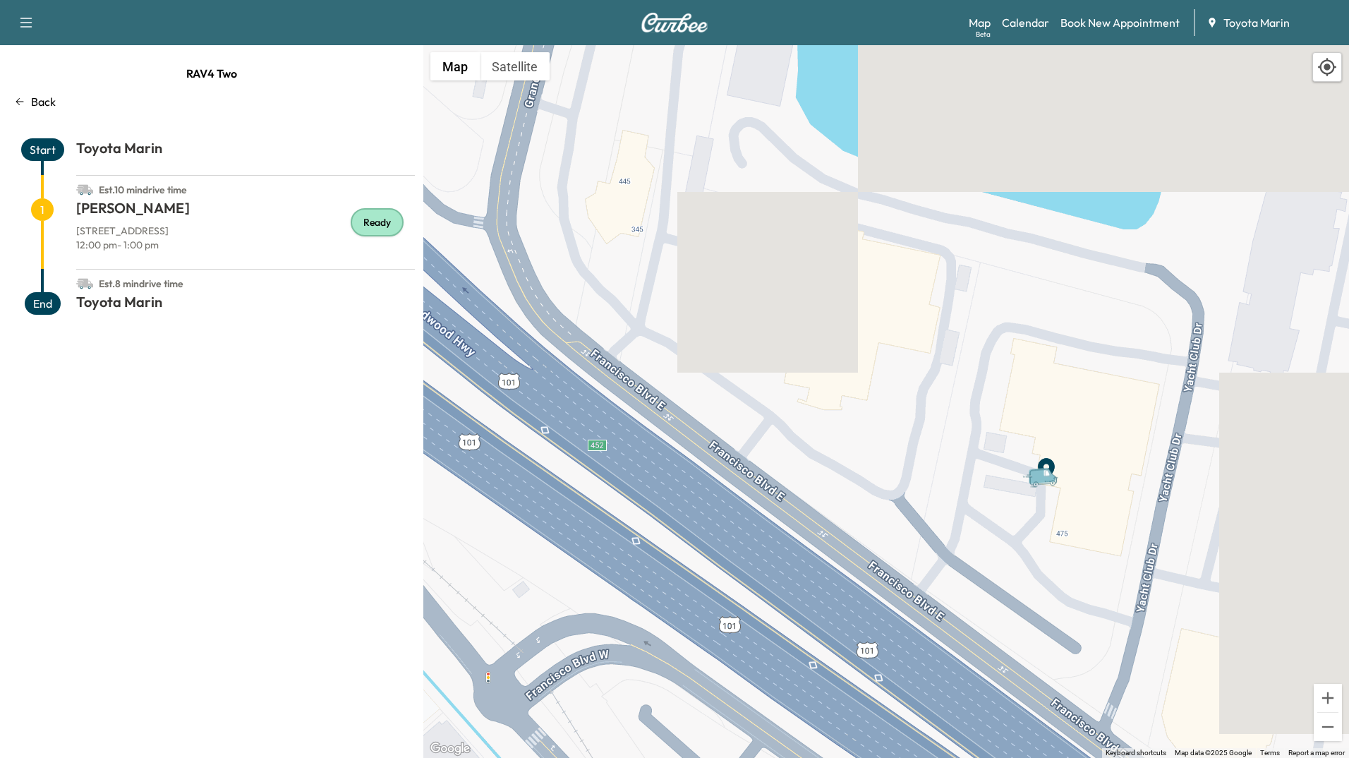
click at [16, 104] on icon at bounding box center [19, 101] width 11 height 11
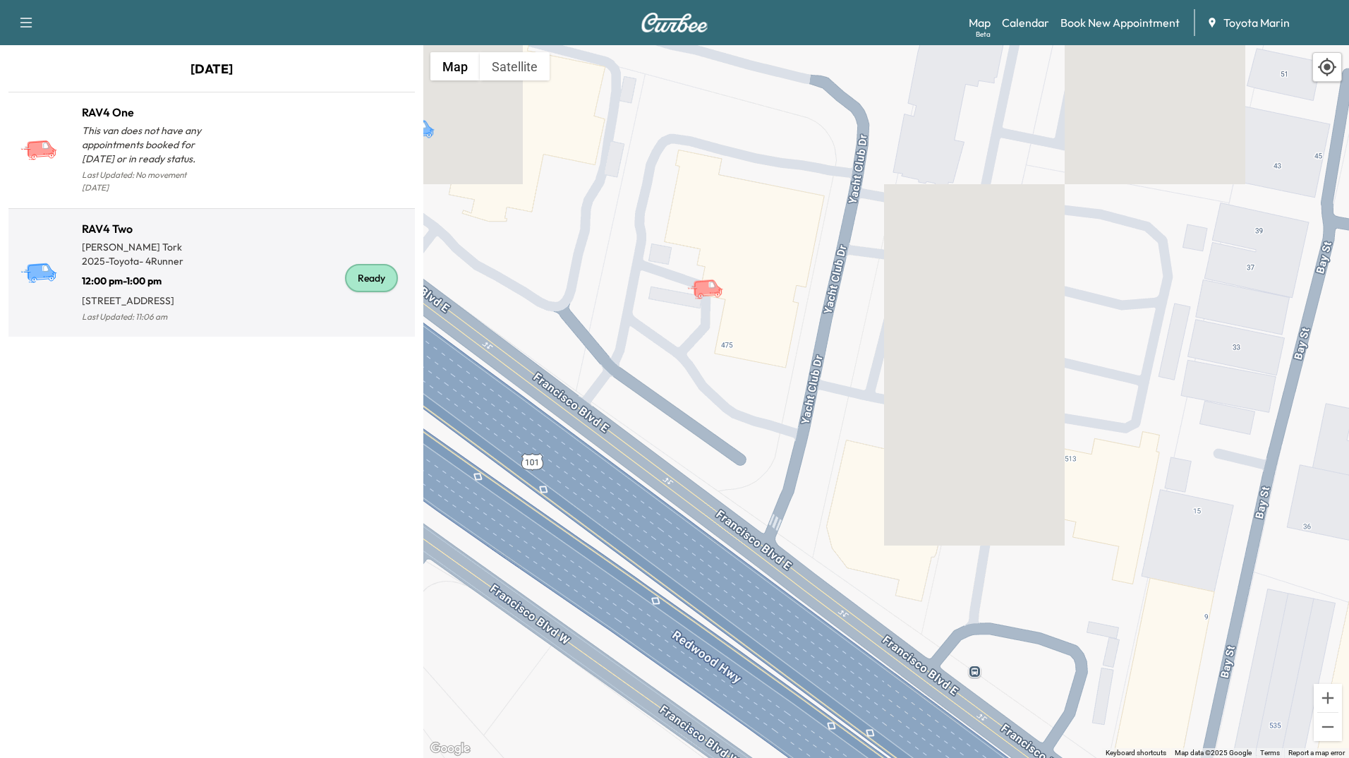
click at [40, 264] on icon at bounding box center [42, 272] width 29 height 17
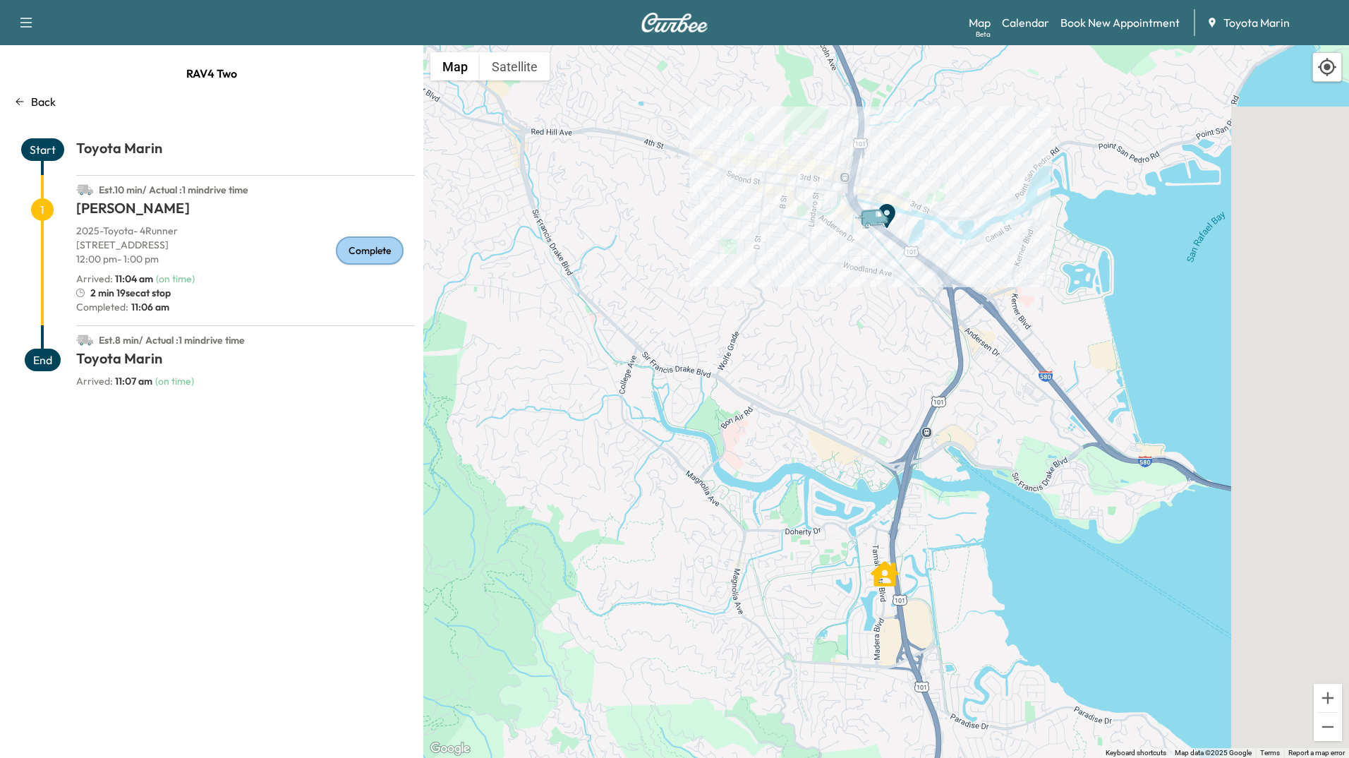
click at [40, 259] on div "1" at bounding box center [42, 261] width 68 height 127
click at [164, 476] on div "RAV4 Two Back Start Toyota Marin Est. 10 min / Actual : 1 min drive time 1 [PER…" at bounding box center [211, 401] width 423 height 713
